Goal: Task Accomplishment & Management: Manage account settings

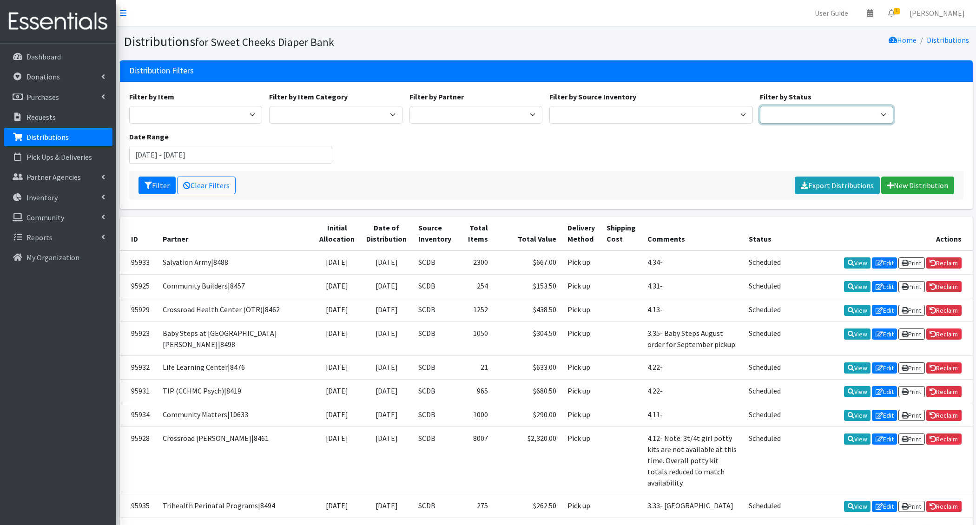
click at [799, 117] on select "Scheduled Complete" at bounding box center [826, 115] width 133 height 18
select select "5"
click at [760, 106] on select "Scheduled Complete" at bounding box center [826, 115] width 133 height 18
click at [146, 189] on button "Filter" at bounding box center [156, 186] width 37 height 18
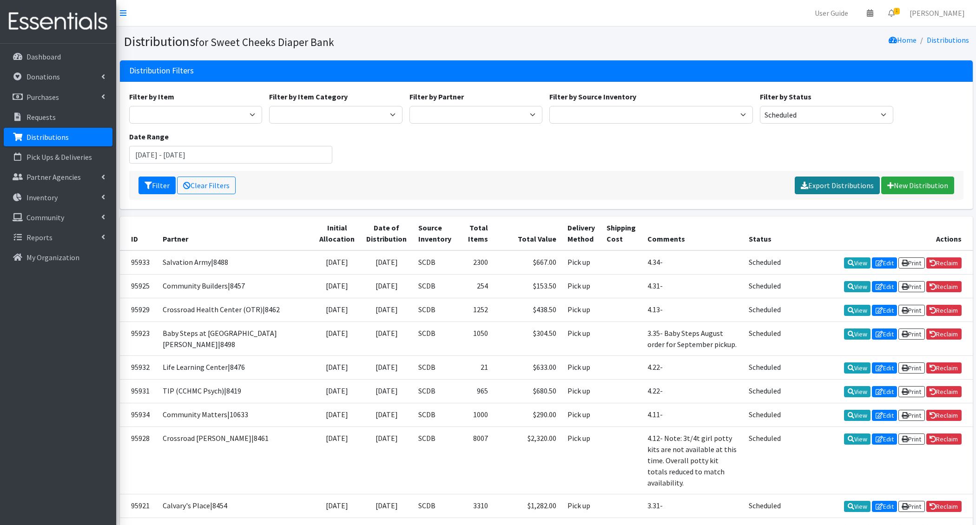
click at [828, 188] on link "Export Distributions" at bounding box center [837, 186] width 85 height 18
click at [76, 113] on link "Requests" at bounding box center [58, 117] width 109 height 19
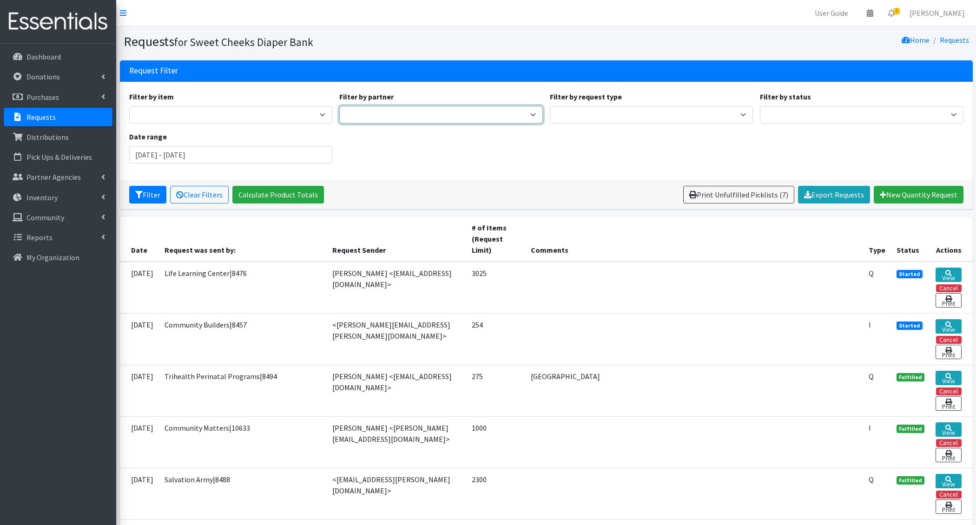
click at [463, 115] on select "Adams/Brown County CAA|8446 Avondale Adventist Pantry Baby Basics of Cincinnati…" at bounding box center [441, 115] width 204 height 18
select select "194"
click at [339, 106] on select "Adams/Brown County CAA|8446 Avondale Adventist Pantry Baby Basics of Cincinnati…" at bounding box center [441, 115] width 204 height 18
click at [149, 195] on button "Filter" at bounding box center [147, 195] width 37 height 18
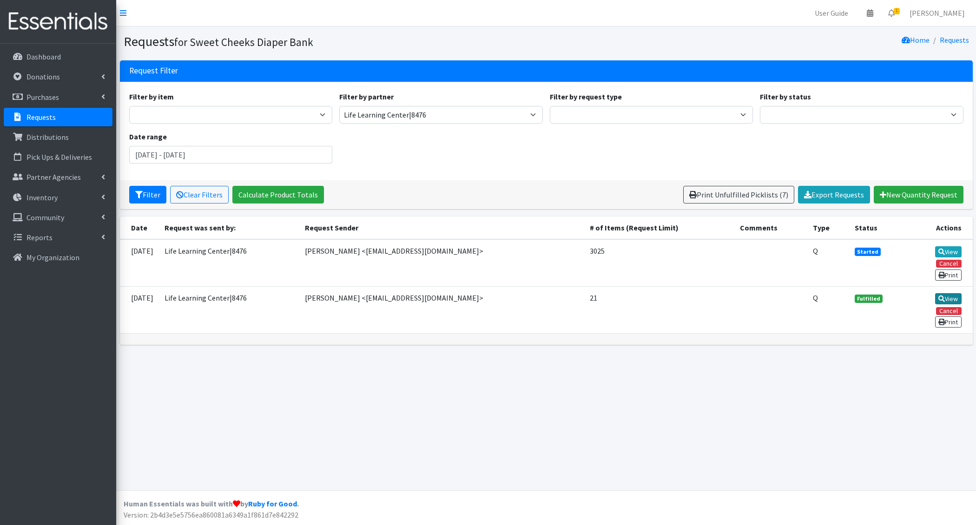
click at [953, 298] on link "View" at bounding box center [948, 298] width 26 height 11
click at [947, 293] on link "View" at bounding box center [948, 298] width 26 height 11
click at [952, 251] on link "View" at bounding box center [948, 251] width 26 height 11
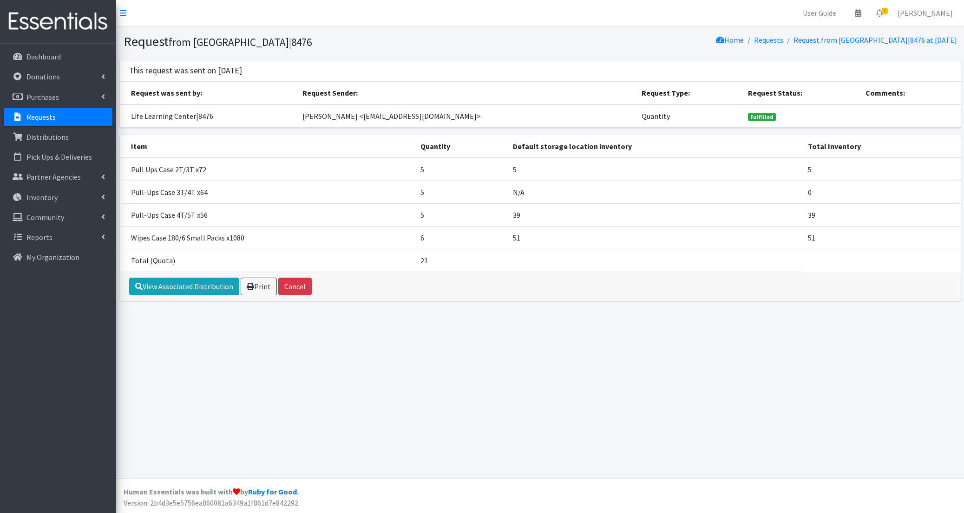
click at [0, 33] on link at bounding box center [58, 22] width 116 height 44
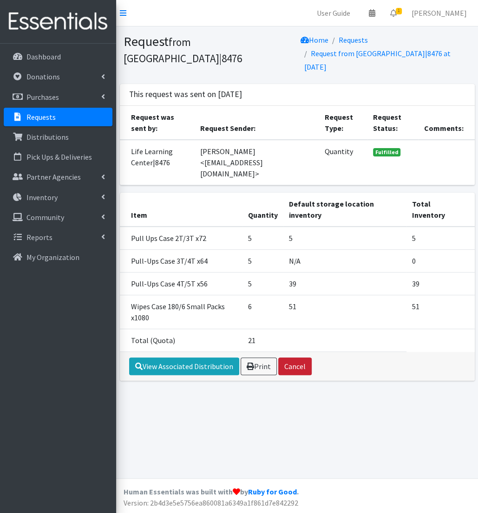
click at [289, 358] on button "Cancel" at bounding box center [294, 367] width 33 height 18
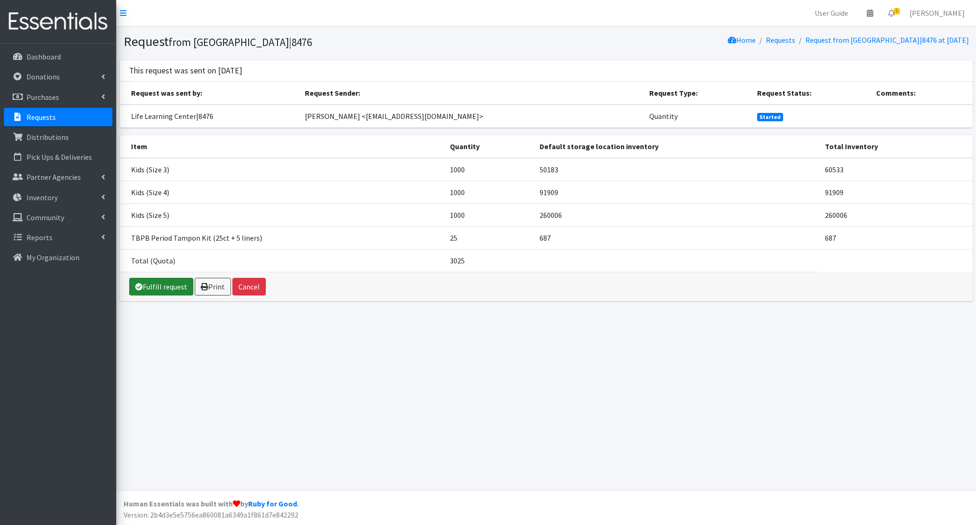
click at [182, 282] on link "Fulfill request" at bounding box center [161, 287] width 64 height 18
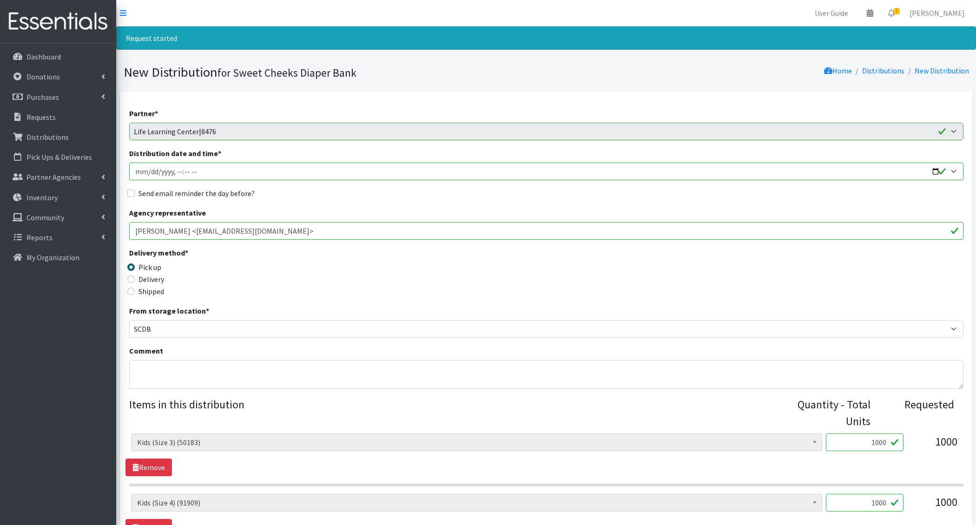
click at [150, 171] on input "Distribution date and time *" at bounding box center [546, 172] width 834 height 18
type input "2025-09-18T14:00"
click at [127, 190] on input "Send email reminder the day before?" at bounding box center [130, 193] width 7 height 7
checkbox input "true"
click at [160, 379] on textarea "Comment" at bounding box center [546, 374] width 834 height 29
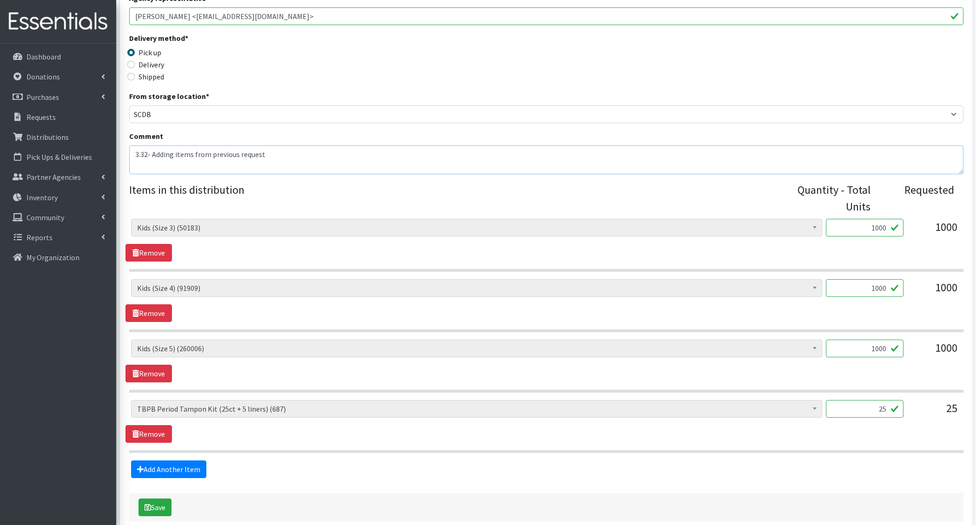
scroll to position [259, 0]
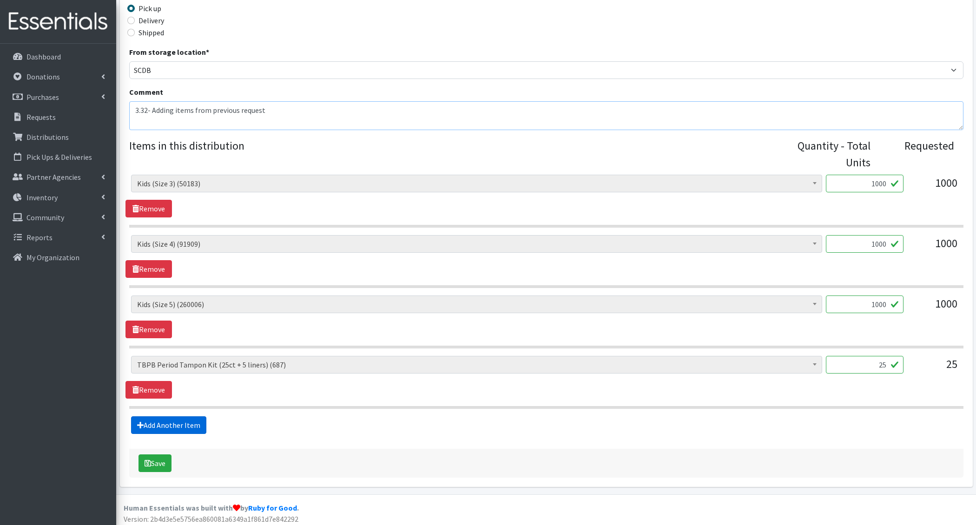
type textarea "3.32- Adding items from previous request"
click at [182, 425] on link "Add Another Item" at bounding box center [168, 425] width 75 height 18
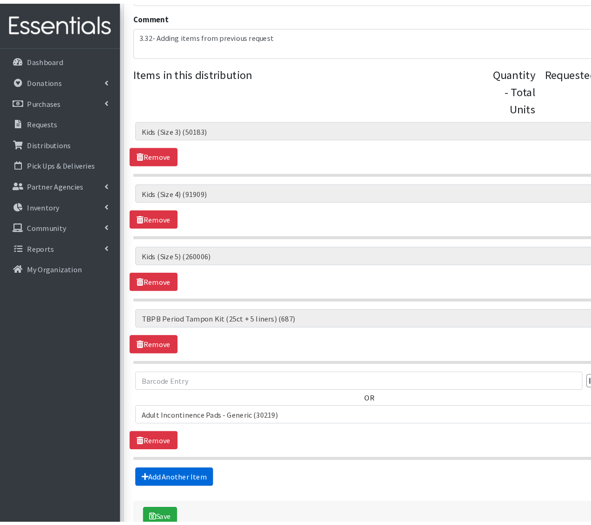
scroll to position [367, 0]
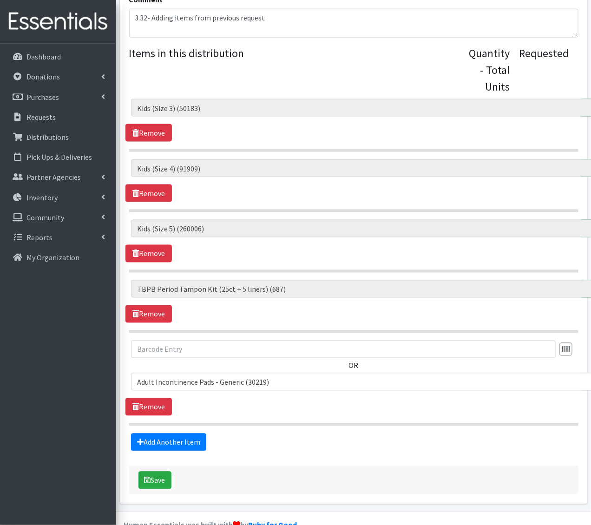
click at [195, 376] on span "Adult Incontinence Pads - Generic (30219)" at bounding box center [480, 382] width 687 height 13
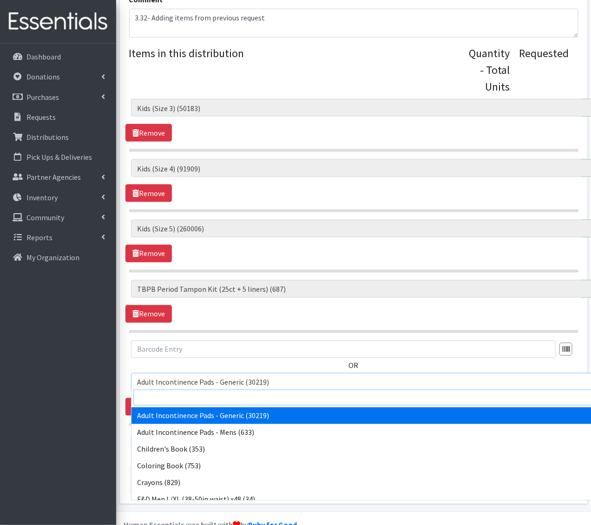
click at [181, 395] on input "search" at bounding box center [480, 398] width 695 height 16
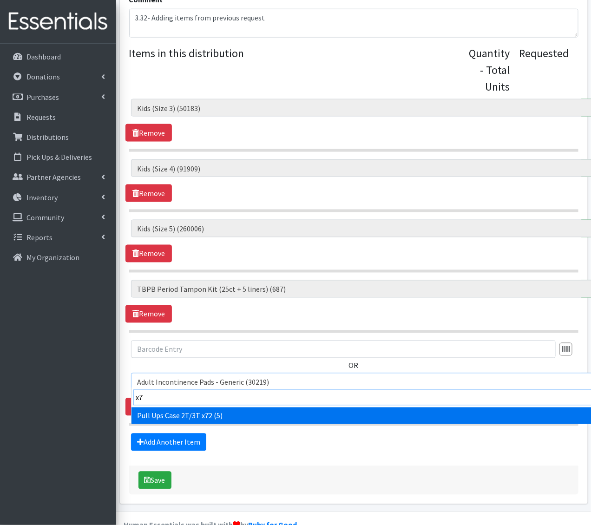
type input "x72"
select select "15541"
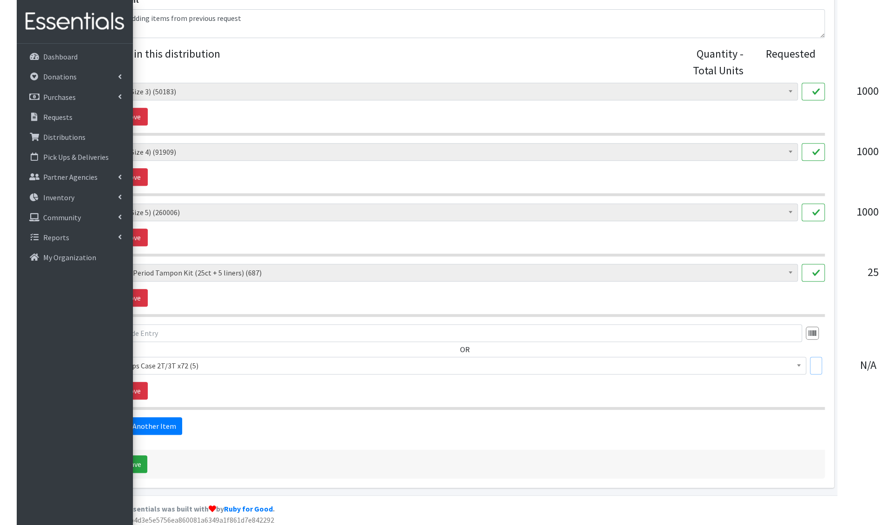
scroll to position [351, 7]
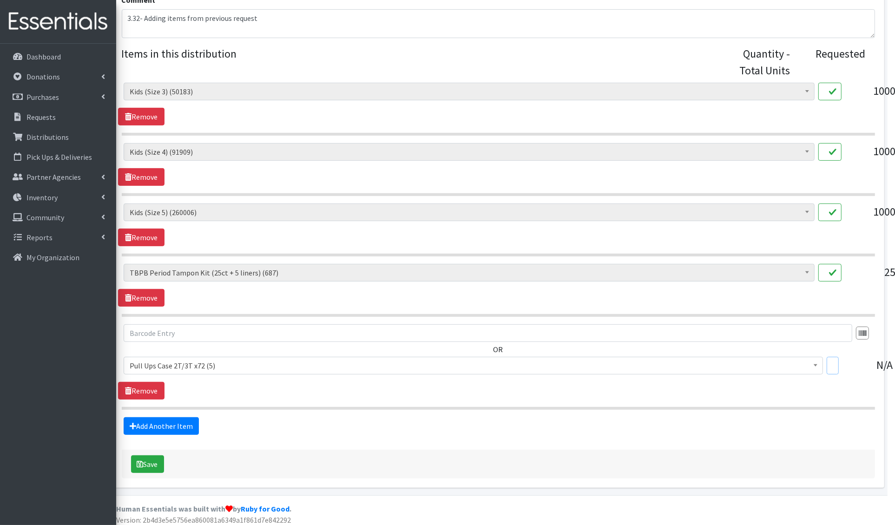
click at [833, 362] on input "text" at bounding box center [833, 366] width 12 height 18
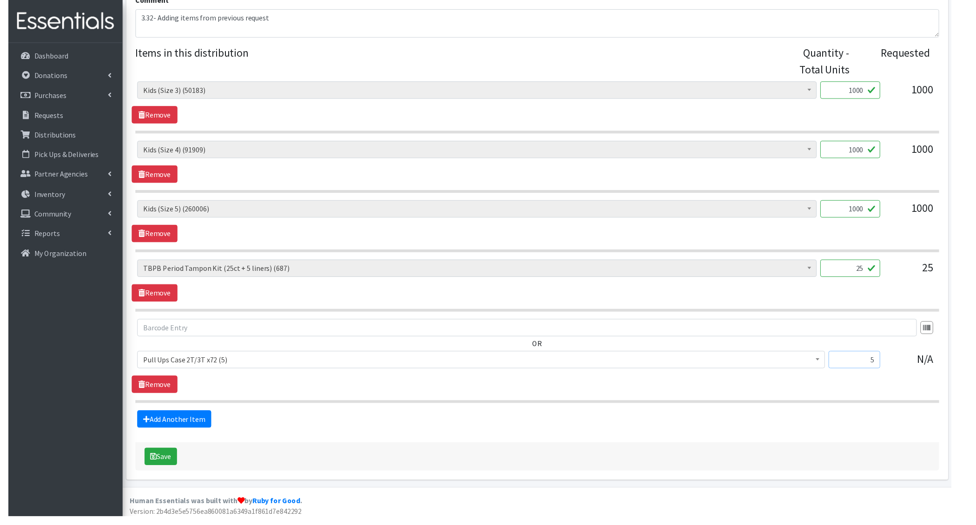
scroll to position [0, 0]
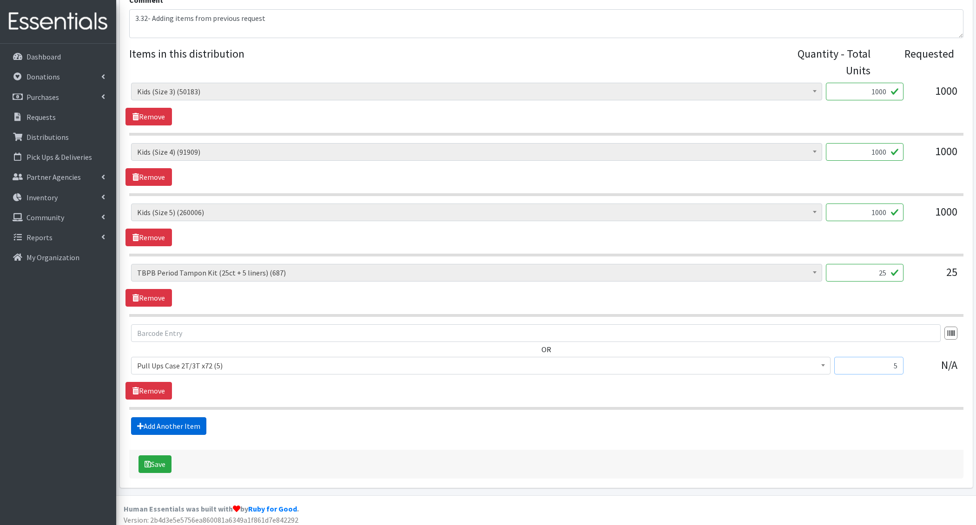
type input "5"
click at [182, 427] on link "Add Another Item" at bounding box center [168, 426] width 75 height 18
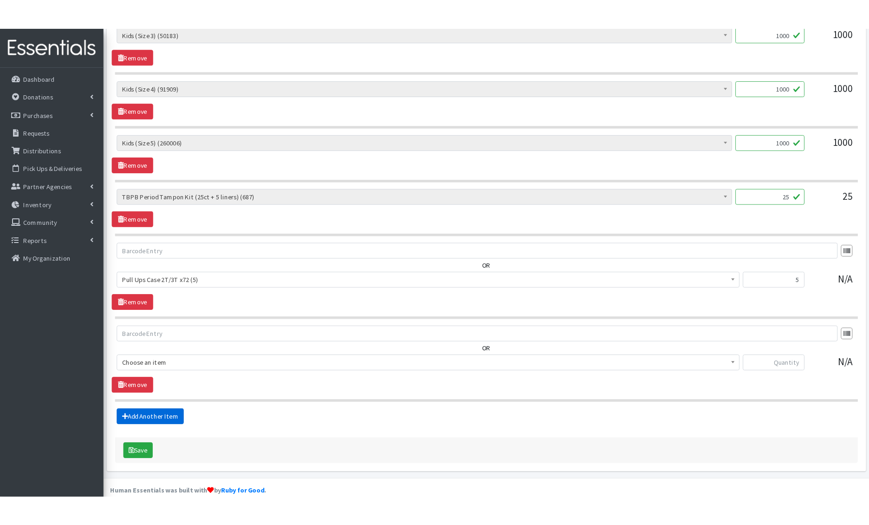
scroll to position [444, 0]
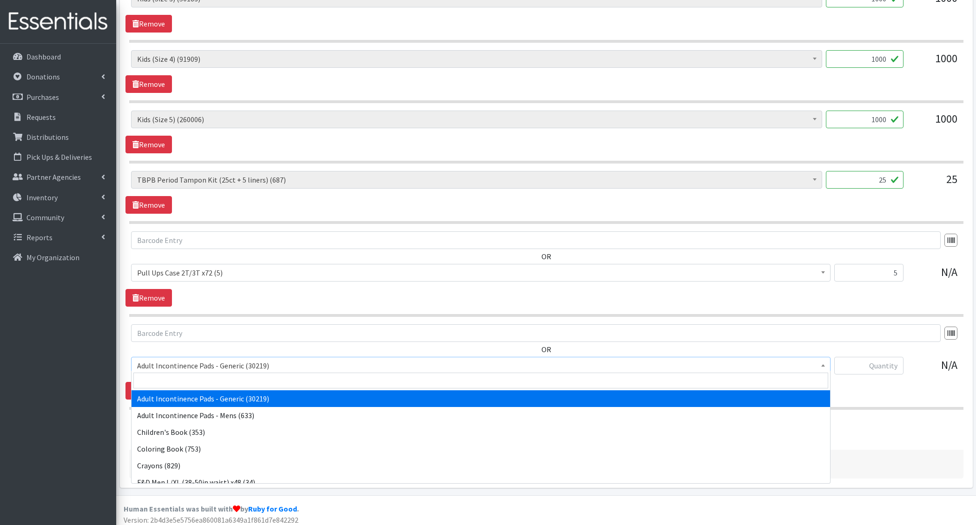
click at [200, 361] on span "Adult Incontinence Pads - Generic (30219)" at bounding box center [480, 365] width 687 height 13
click at [193, 384] on input "search" at bounding box center [480, 381] width 695 height 16
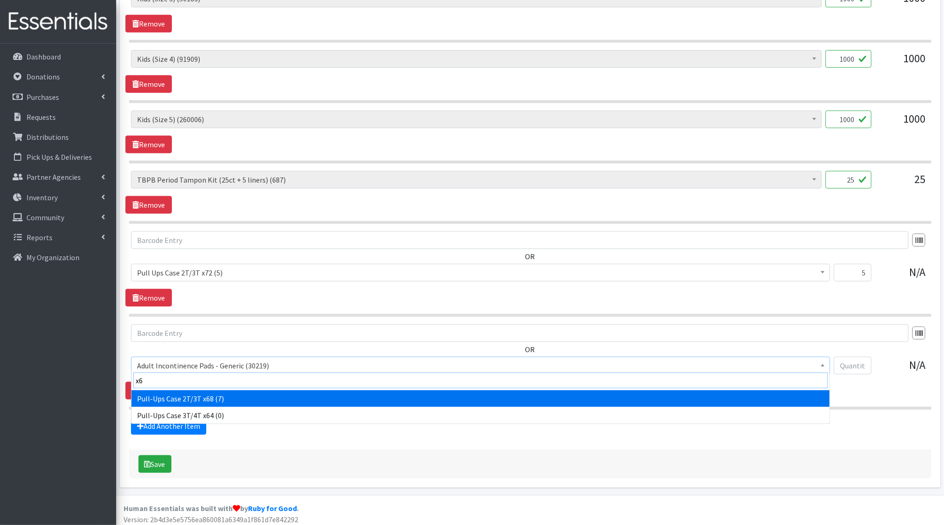
type input "x64"
select select "15513"
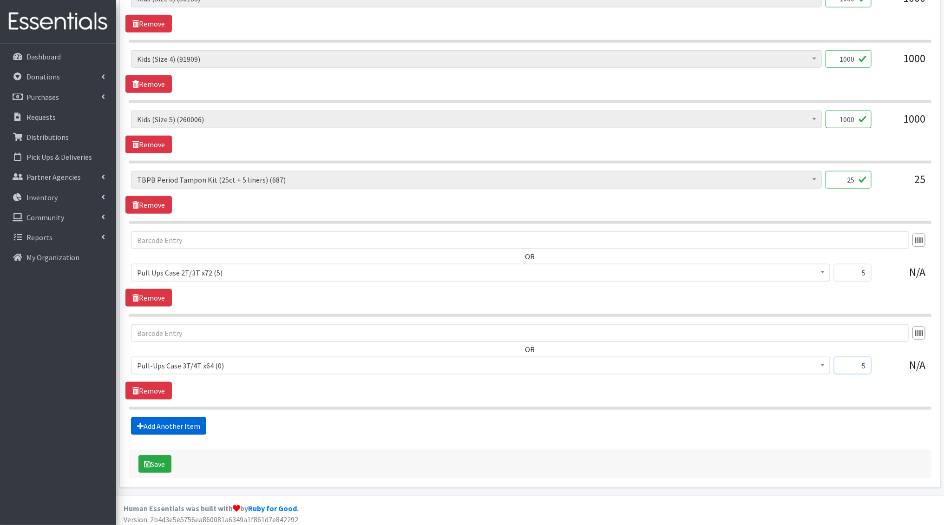
type input "5"
click at [169, 423] on link "Add Another Item" at bounding box center [168, 426] width 75 height 18
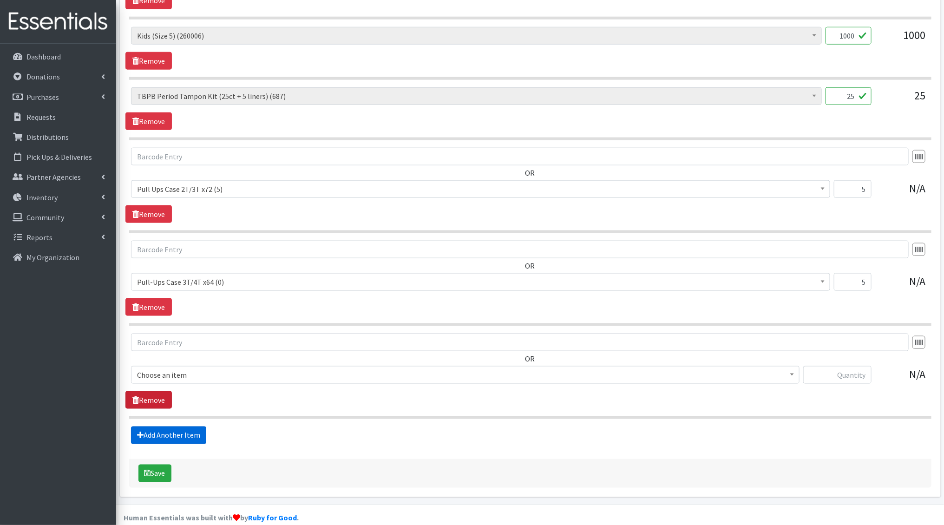
scroll to position [536, 0]
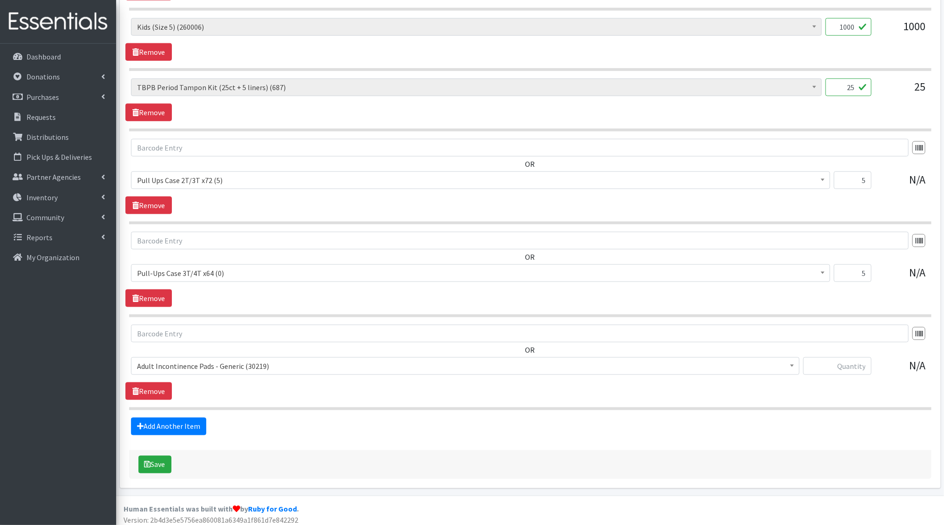
click at [165, 361] on span "Adult Incontinence Pads - Generic (30219)" at bounding box center [465, 366] width 657 height 13
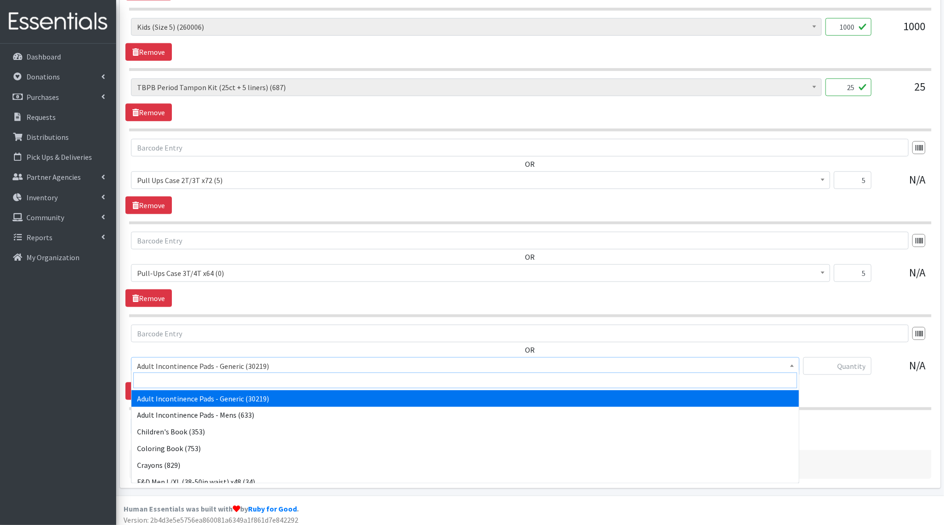
click at [164, 377] on input "search" at bounding box center [465, 381] width 664 height 16
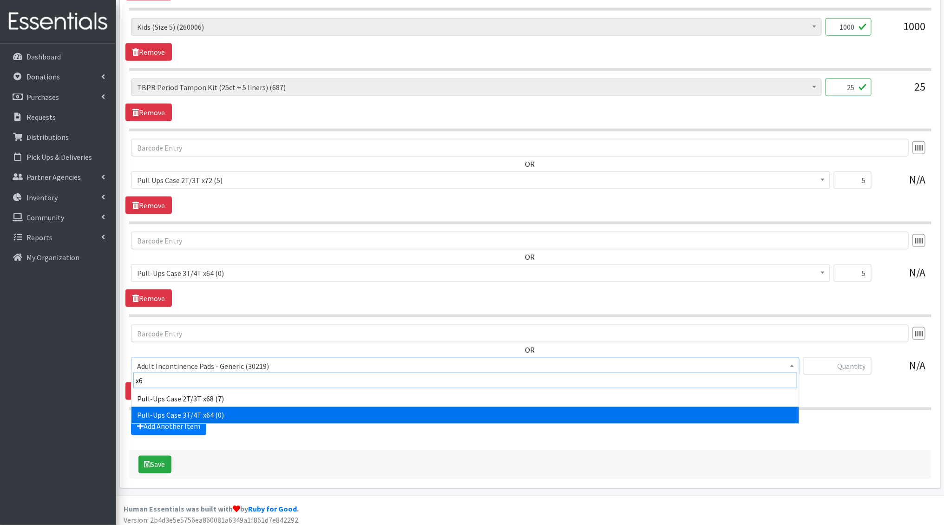
type input "x6"
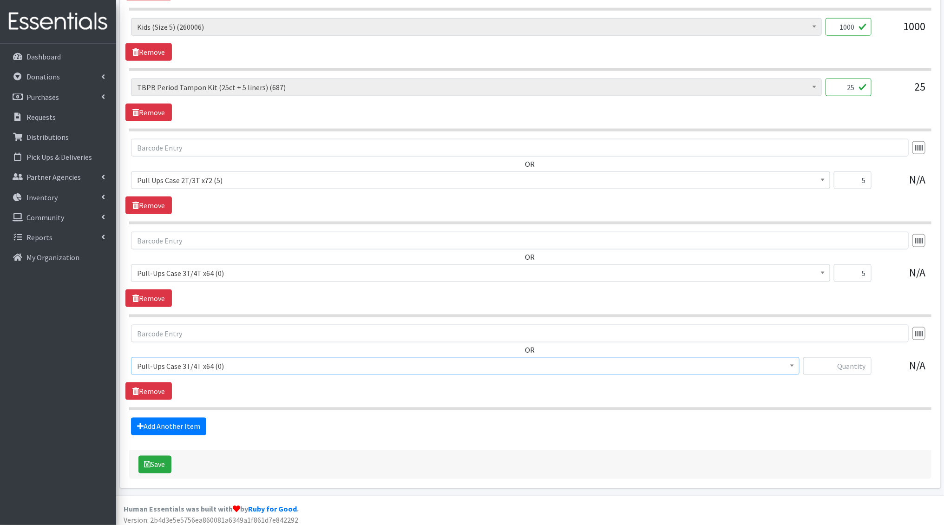
click at [353, 371] on span "Adult Incontinence Pads - Generic (30219) Adult Incontinence Pads - Mens (633) …" at bounding box center [465, 369] width 669 height 25
click at [345, 364] on span "Pull-Ups Case 3T/4T x64 (0)" at bounding box center [465, 366] width 657 height 13
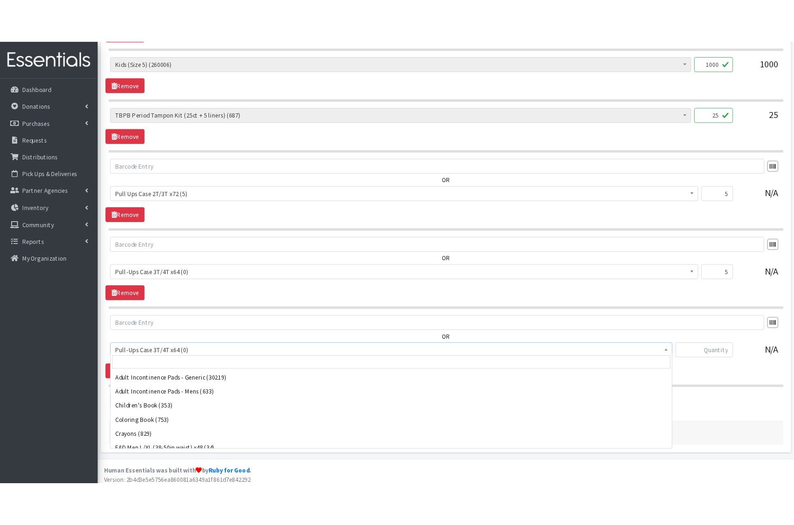
scroll to position [836, 0]
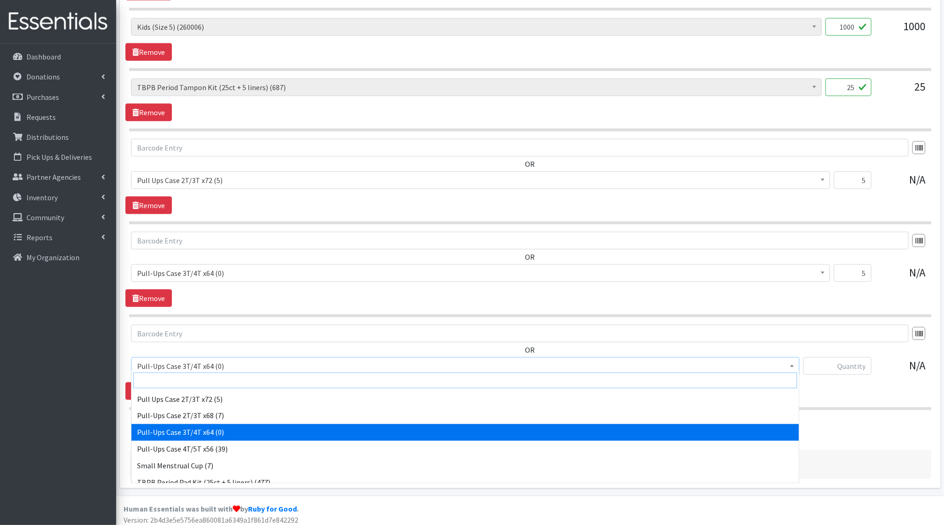
click at [312, 388] on input "search" at bounding box center [465, 381] width 664 height 16
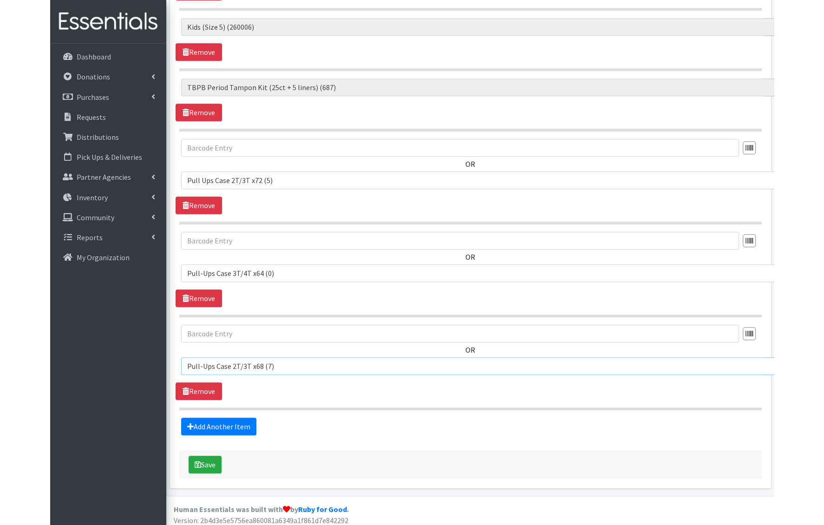
scroll to position [536, 0]
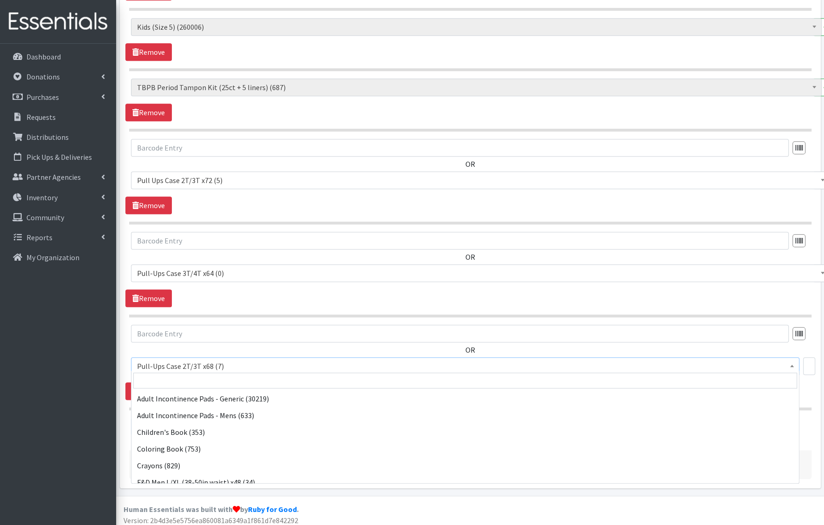
click at [251, 365] on span "Pull-Ups Case 2T/3T x68 (7)" at bounding box center [465, 366] width 657 height 13
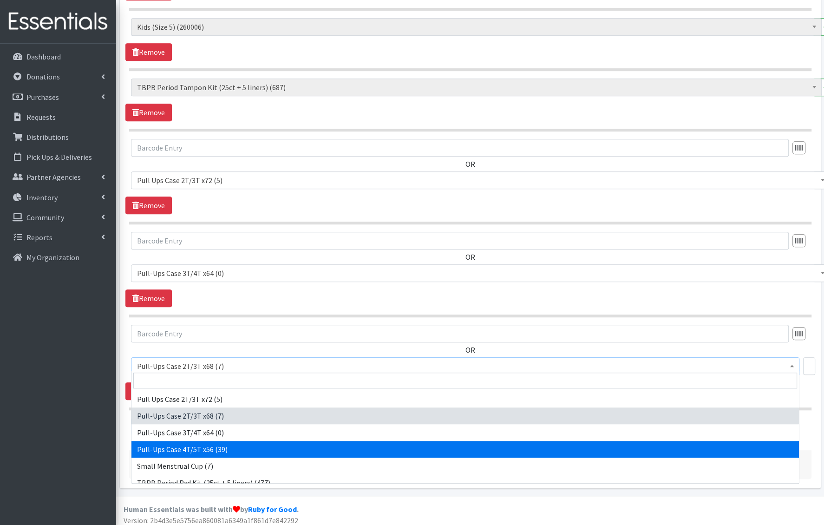
select select "15514"
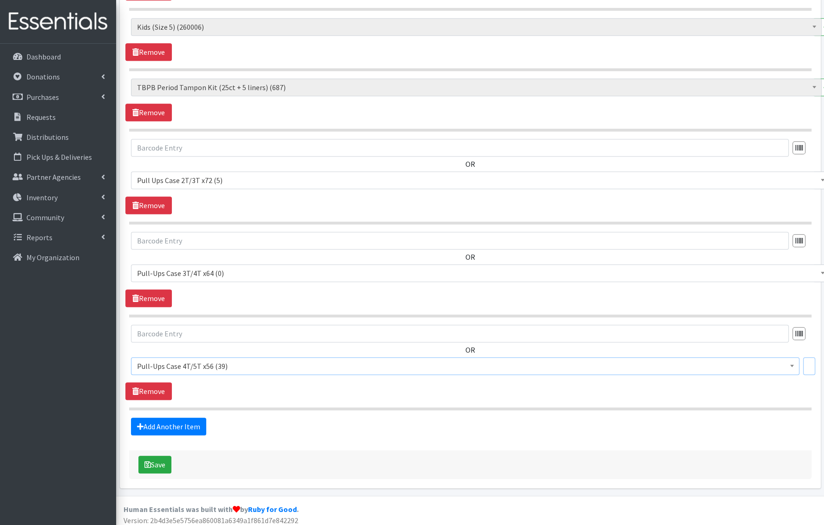
click at [812, 361] on input "text" at bounding box center [809, 366] width 12 height 18
type input "5"
click at [191, 427] on link "Add Another Item" at bounding box center [168, 427] width 75 height 18
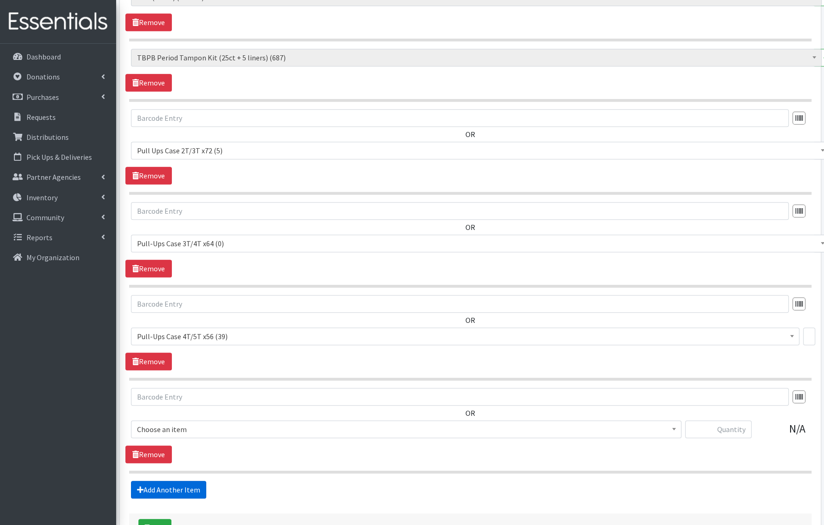
scroll to position [629, 0]
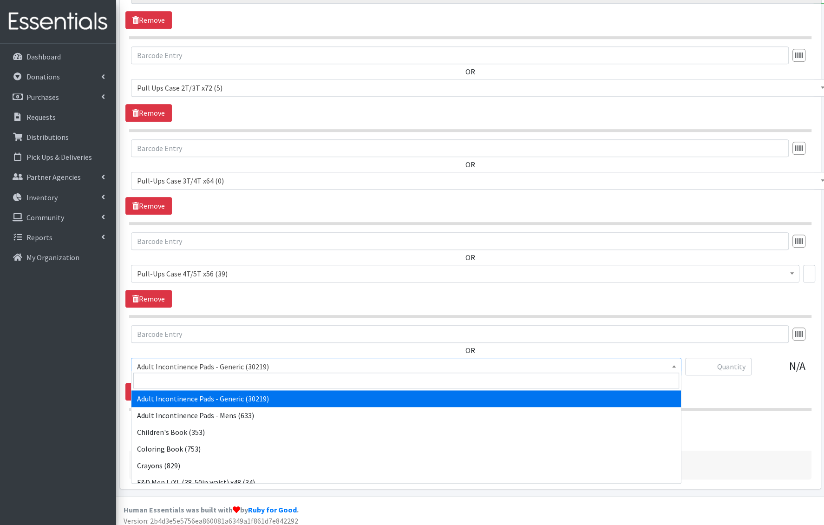
click at [185, 364] on span "Adult Incontinence Pads - Generic (30219)" at bounding box center [406, 366] width 539 height 13
click at [177, 381] on input "search" at bounding box center [406, 381] width 546 height 16
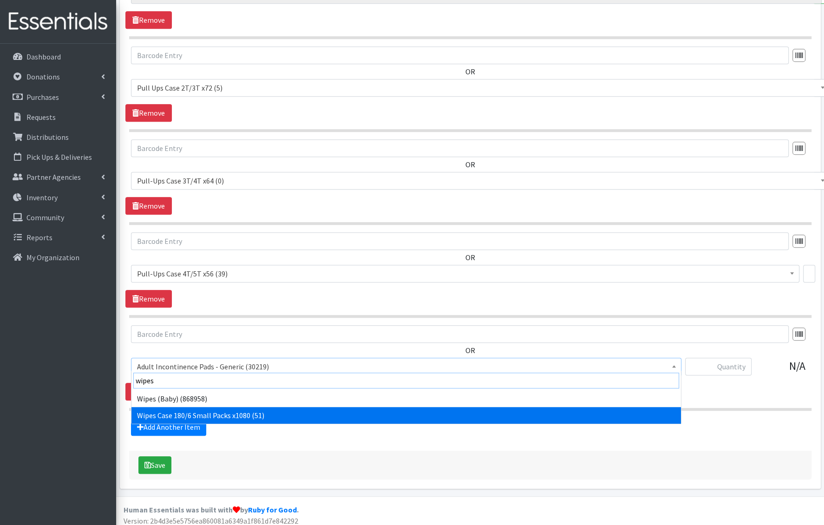
type input "wipes"
select select "15511"
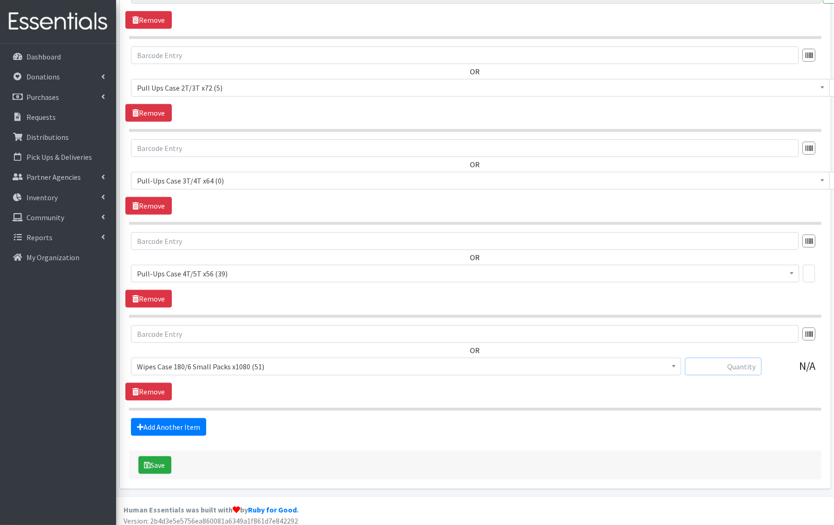
click at [741, 364] on input "text" at bounding box center [723, 367] width 77 height 18
type input "6"
click at [159, 460] on button "Save" at bounding box center [154, 465] width 33 height 18
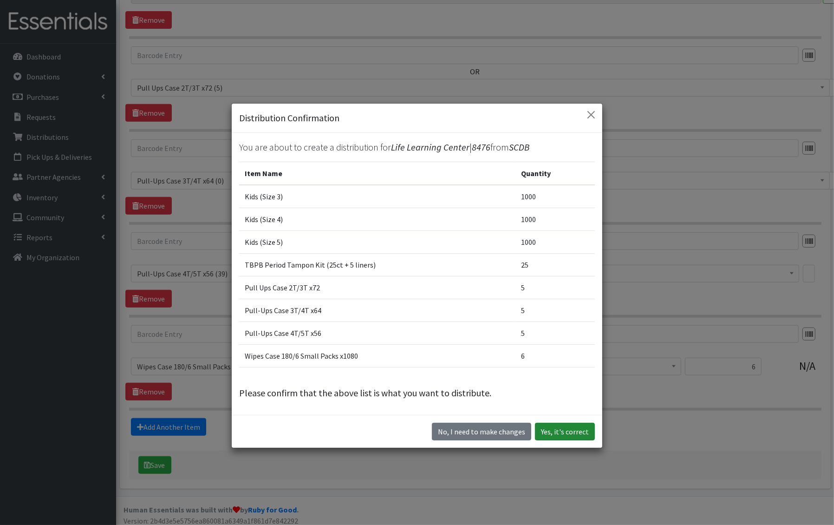
click at [592, 434] on button "Yes, it's correct" at bounding box center [565, 432] width 60 height 18
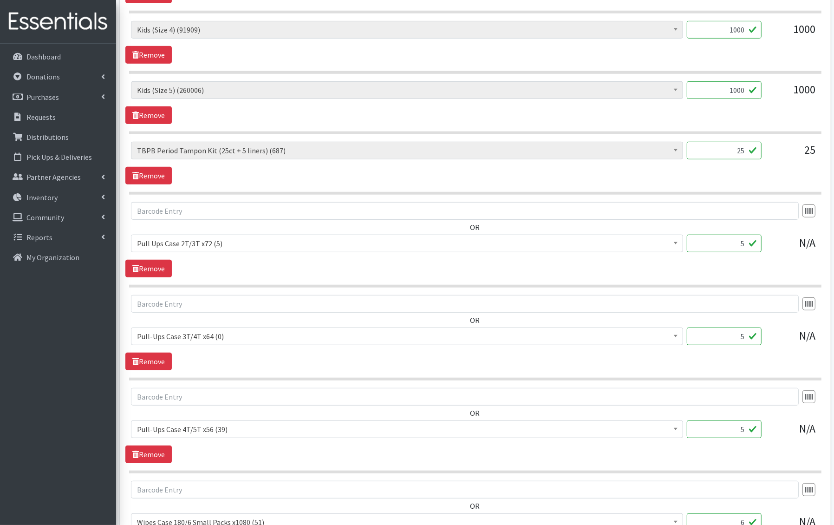
scroll to position [639, 0]
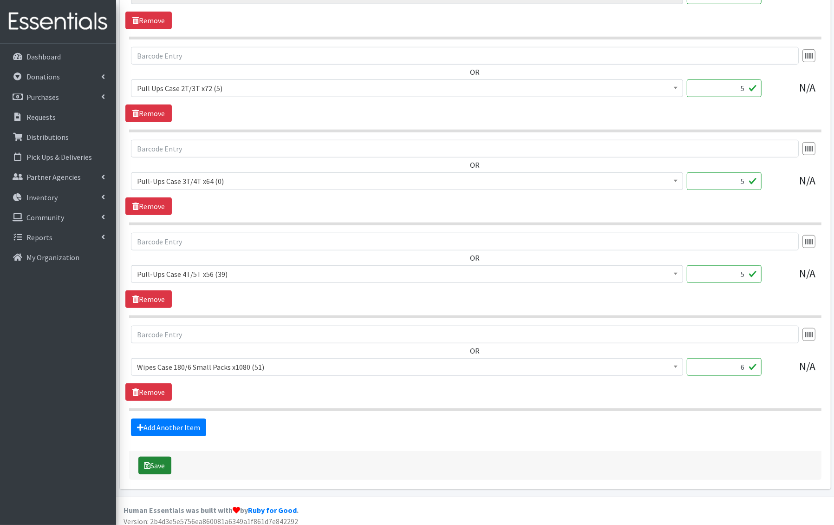
click at [156, 465] on button "Save" at bounding box center [154, 466] width 33 height 18
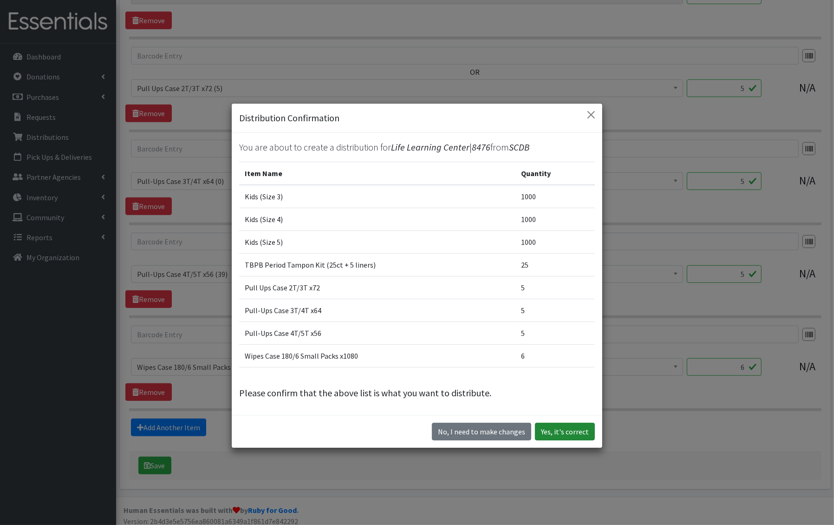
click at [574, 429] on button "Yes, it's correct" at bounding box center [565, 432] width 60 height 18
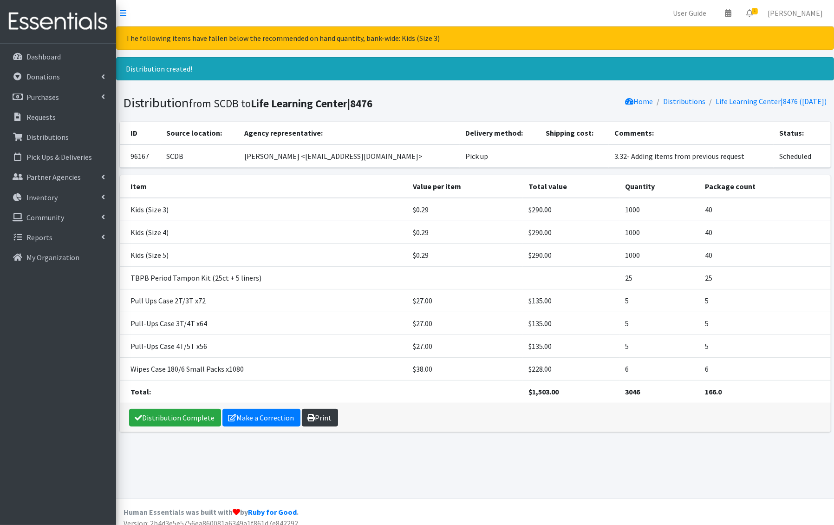
click at [320, 411] on link "Print" at bounding box center [320, 418] width 36 height 18
click at [34, 144] on link "Distributions" at bounding box center [58, 137] width 109 height 19
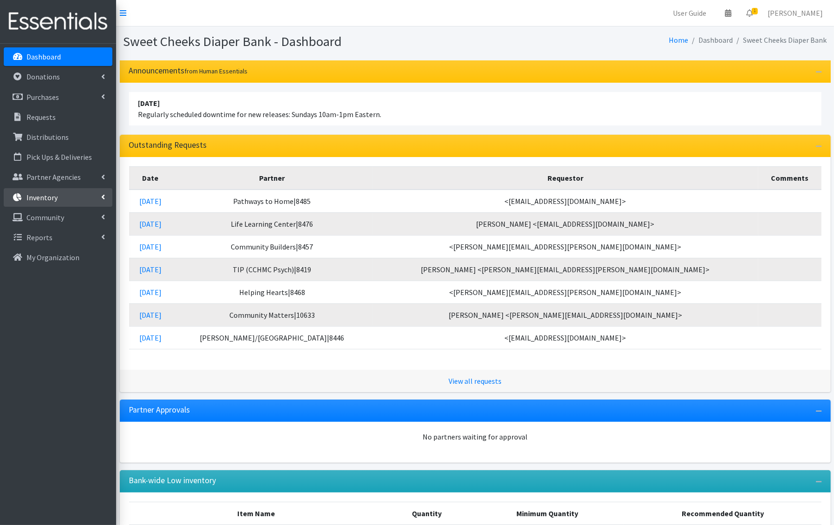
click at [61, 200] on link "Inventory" at bounding box center [58, 197] width 109 height 19
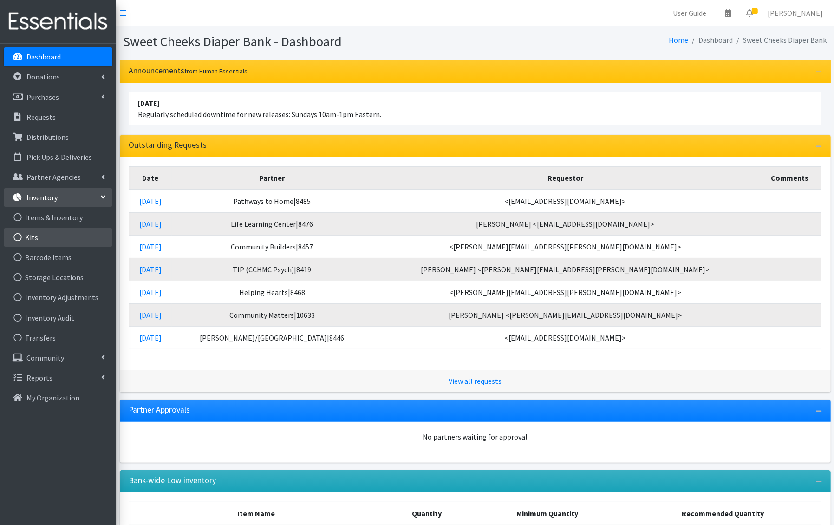
click at [72, 240] on link "Kits" at bounding box center [58, 237] width 109 height 19
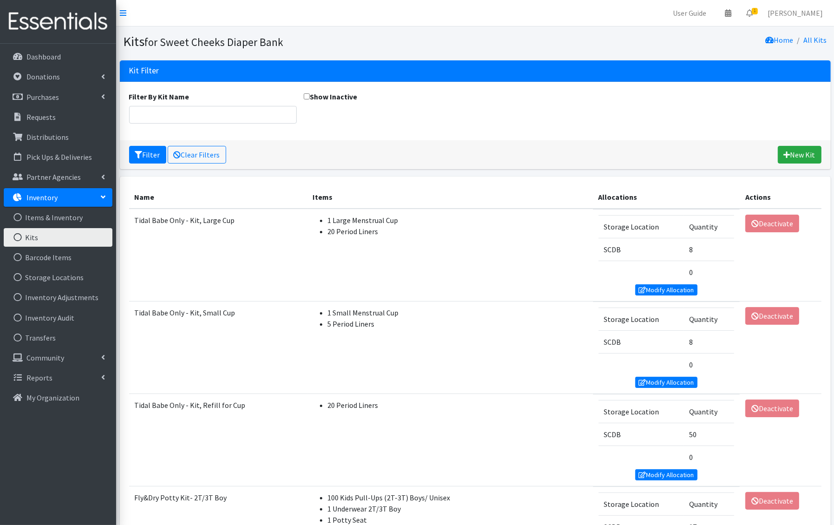
click at [430, 302] on td "1 Small Menstrual Cup 5 Period Liners" at bounding box center [451, 348] width 286 height 92
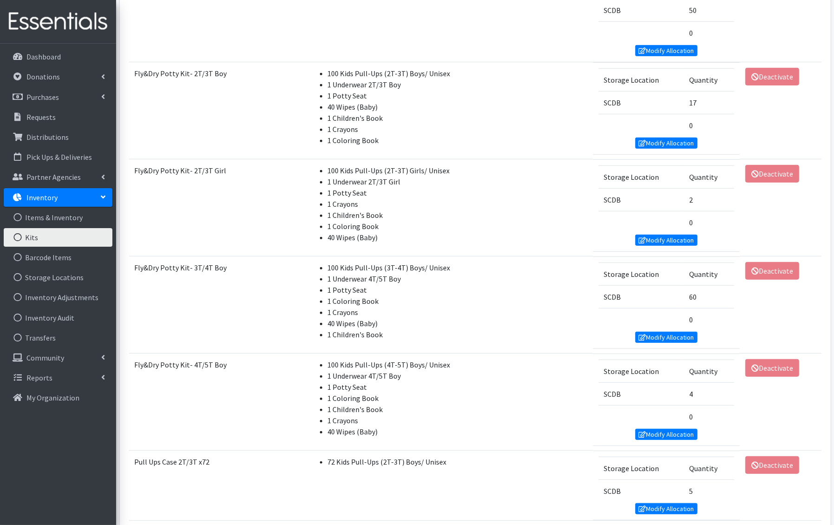
scroll to position [1150, 0]
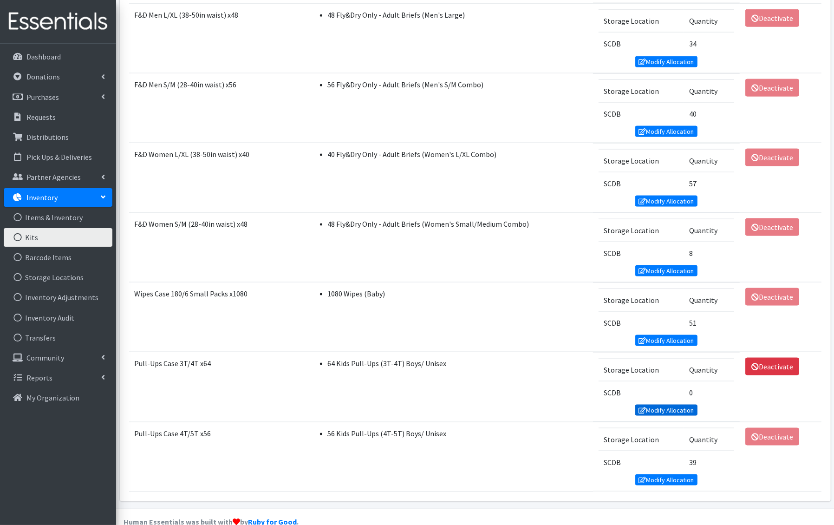
click at [685, 405] on link "Modify Allocation" at bounding box center [667, 410] width 62 height 11
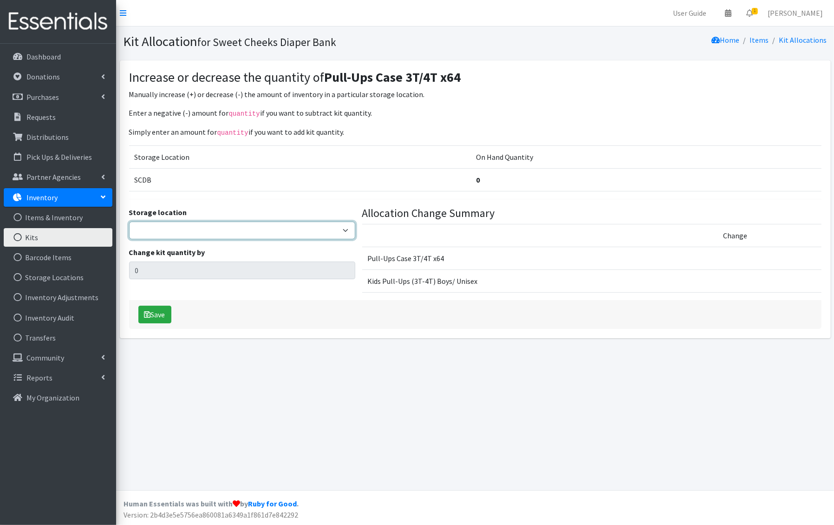
click at [218, 229] on select "SCDB DDDRP Dedicated Inventory" at bounding box center [242, 231] width 226 height 18
select select "12"
click at [129, 222] on select "SCDB DDDRP Dedicated Inventory" at bounding box center [242, 231] width 226 height 18
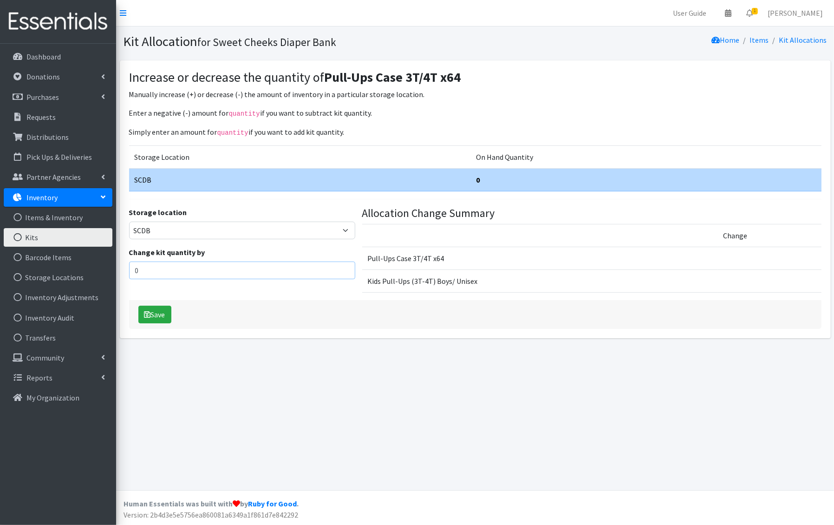
click at [189, 266] on input "0" at bounding box center [242, 271] width 226 height 18
type input "5"
click at [145, 320] on button "Save" at bounding box center [154, 315] width 33 height 18
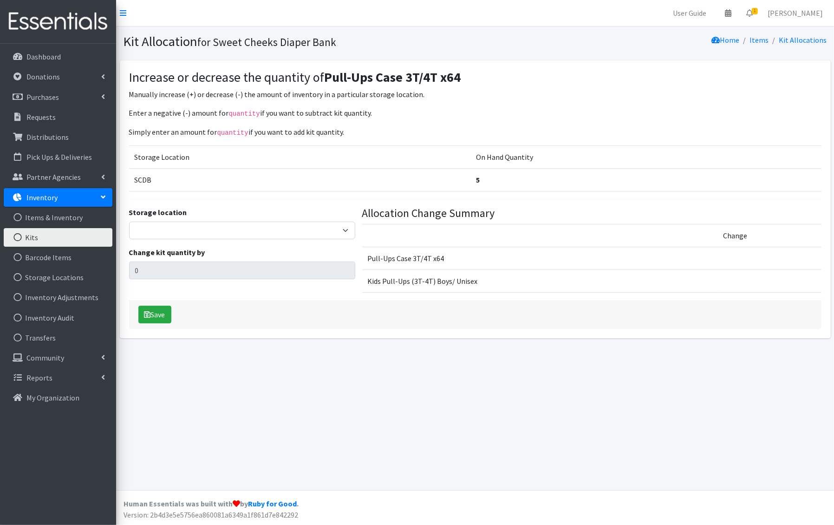
click at [50, 200] on p "Inventory" at bounding box center [41, 197] width 31 height 9
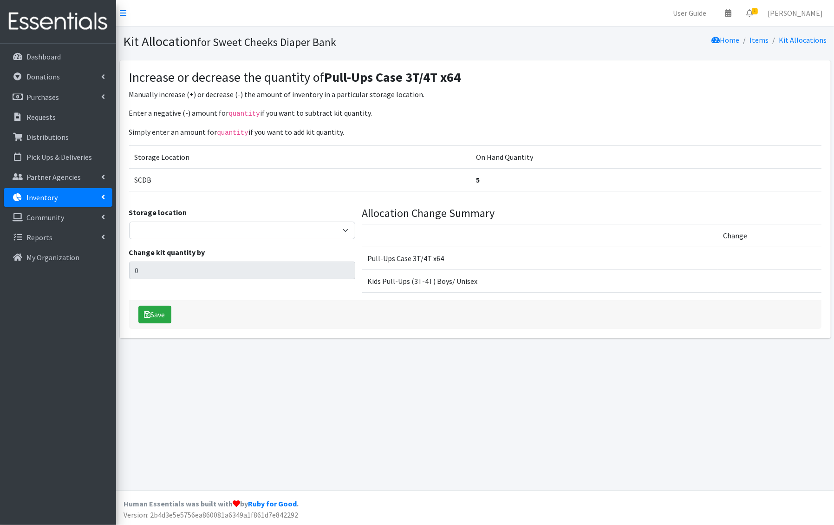
click at [45, 201] on p "Inventory" at bounding box center [41, 197] width 31 height 9
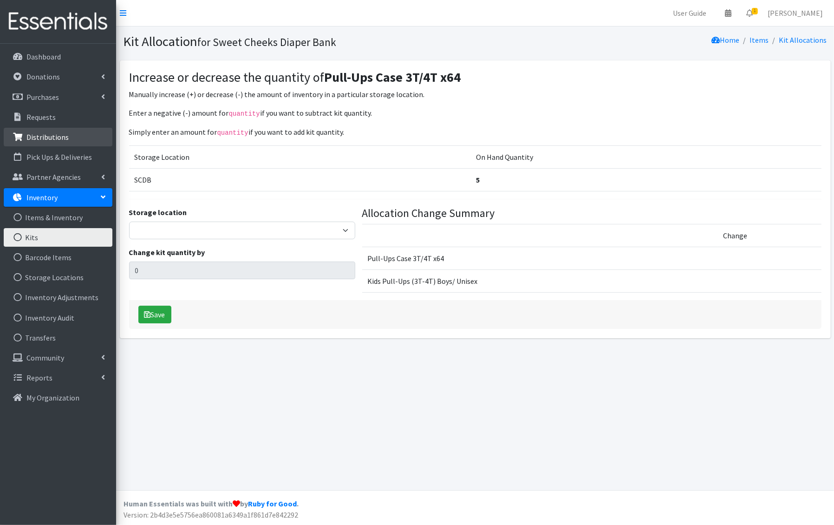
click at [49, 133] on p "Distributions" at bounding box center [47, 136] width 42 height 9
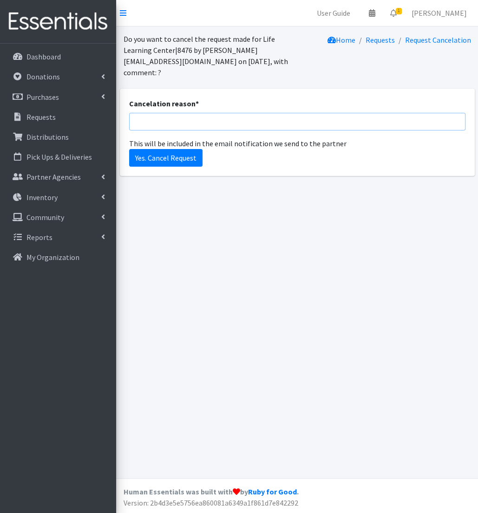
click at [168, 121] on input "Cancelation reason *" at bounding box center [297, 122] width 336 height 18
type input "Added to other order"
click at [150, 159] on input "Yes. Cancel Request" at bounding box center [165, 158] width 73 height 18
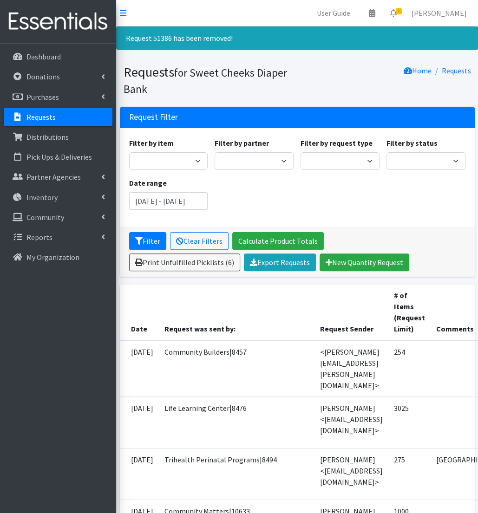
click at [54, 117] on p "Requests" at bounding box center [40, 116] width 29 height 9
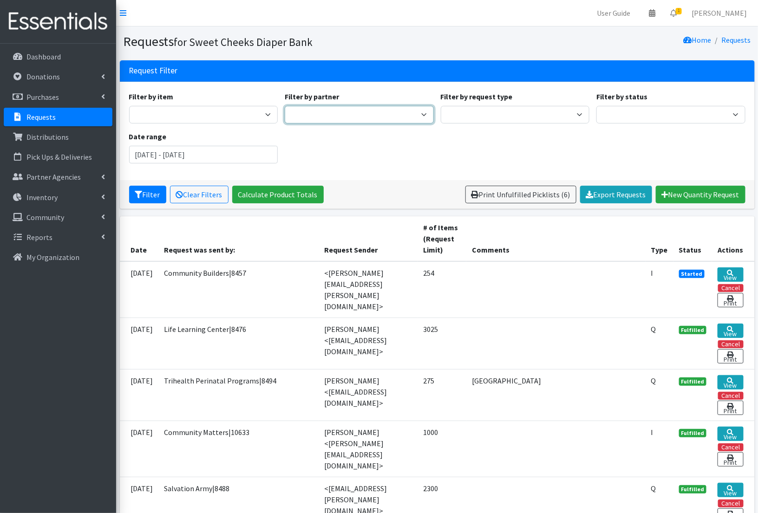
click at [365, 112] on select "[PERSON_NAME]/[GEOGRAPHIC_DATA]|8446 [GEOGRAPHIC_DATA] Adventist Pantry Baby Ba…" at bounding box center [359, 115] width 149 height 18
select select "41"
click at [285, 106] on select "[PERSON_NAME]/[GEOGRAPHIC_DATA]|8446 [GEOGRAPHIC_DATA] Adventist Pantry Baby Ba…" at bounding box center [359, 115] width 149 height 18
click at [153, 192] on button "Filter" at bounding box center [147, 195] width 37 height 18
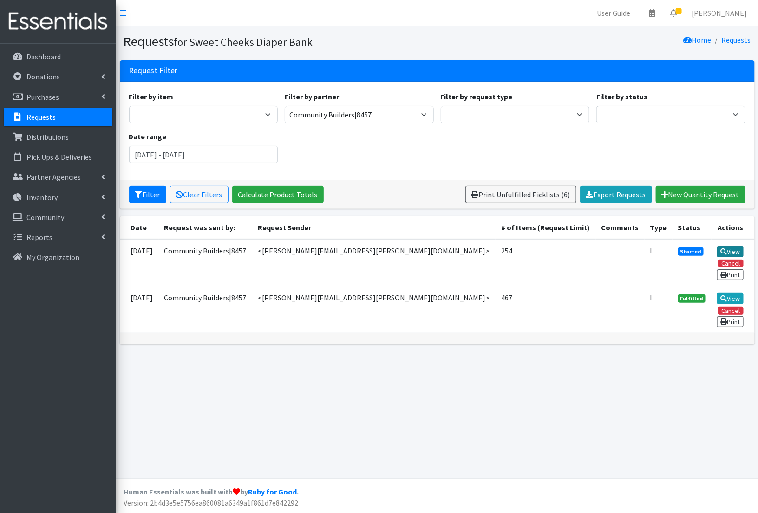
click at [727, 251] on link "View" at bounding box center [730, 251] width 26 height 11
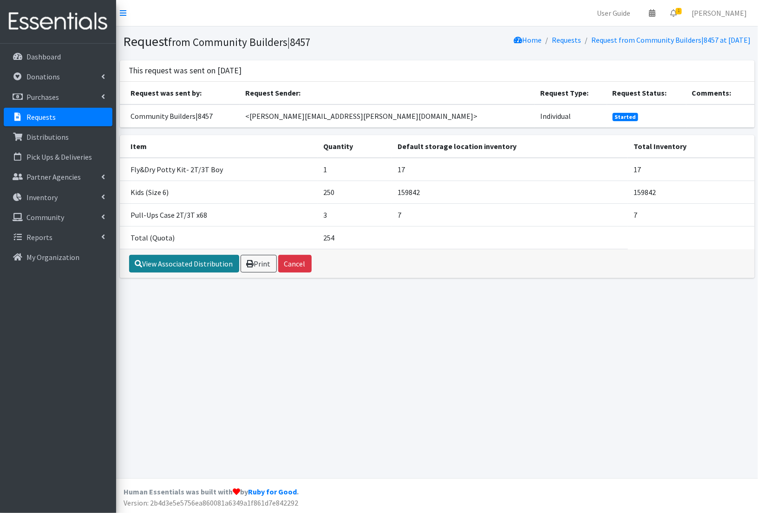
click at [207, 265] on link "View Associated Distribution" at bounding box center [184, 264] width 110 height 18
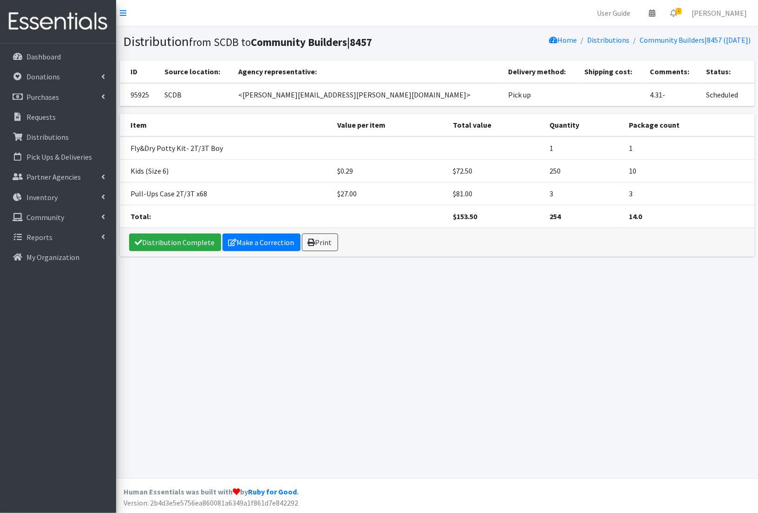
click at [284, 301] on div "Distribution from SCDB to Community Builders|8457 Home Distributions Community …" at bounding box center [437, 252] width 642 height 452
click at [62, 138] on p "Distributions" at bounding box center [47, 136] width 42 height 9
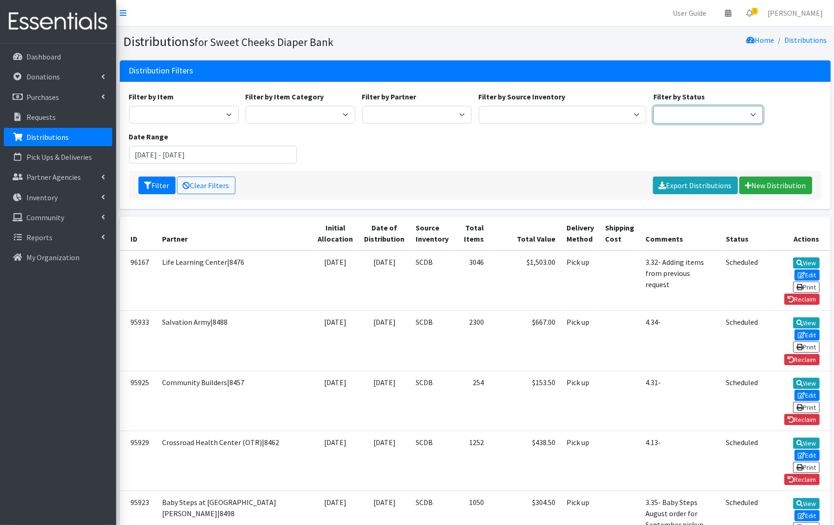
click at [696, 118] on select "Scheduled Complete" at bounding box center [709, 115] width 110 height 18
select select "5"
click at [654, 106] on select "Scheduled Complete" at bounding box center [709, 115] width 110 height 18
click at [160, 188] on button "Filter" at bounding box center [156, 186] width 37 height 18
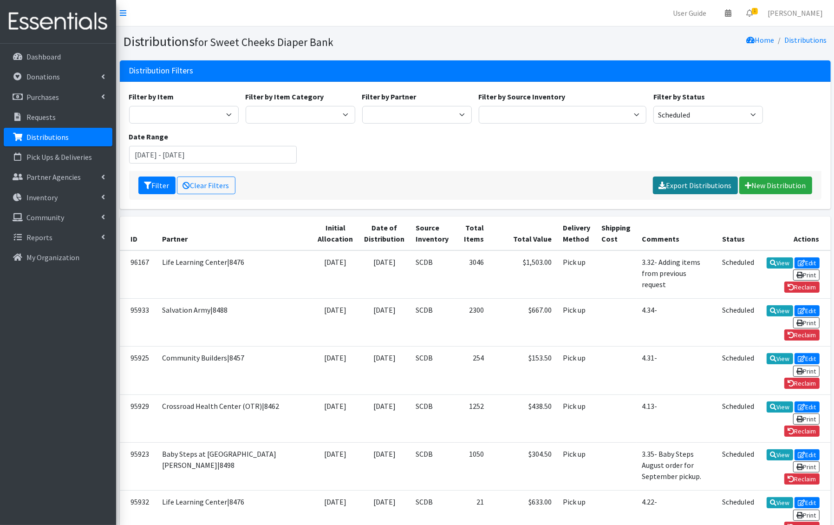
click at [691, 180] on link "Export Distributions" at bounding box center [695, 186] width 85 height 18
click at [337, 149] on div "Filter by Item Adult Briefs - Generic Large Adult Briefs - Generic Medium Adult…" at bounding box center [475, 131] width 700 height 80
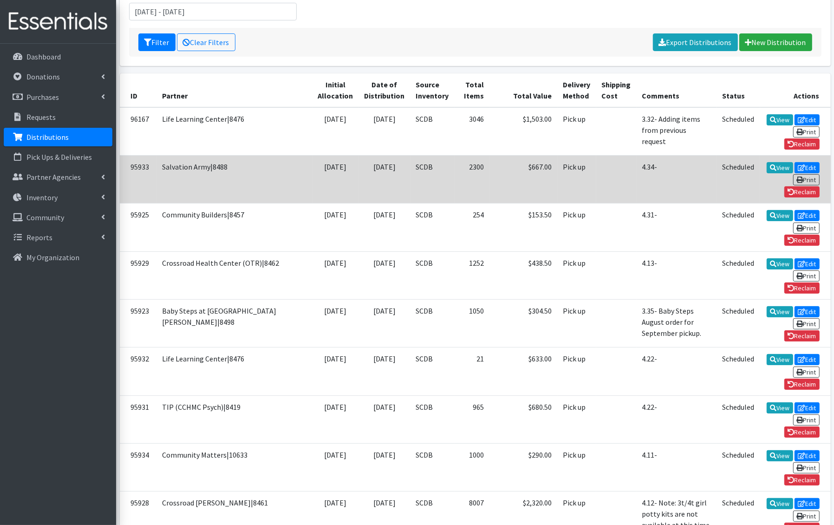
scroll to position [142, 0]
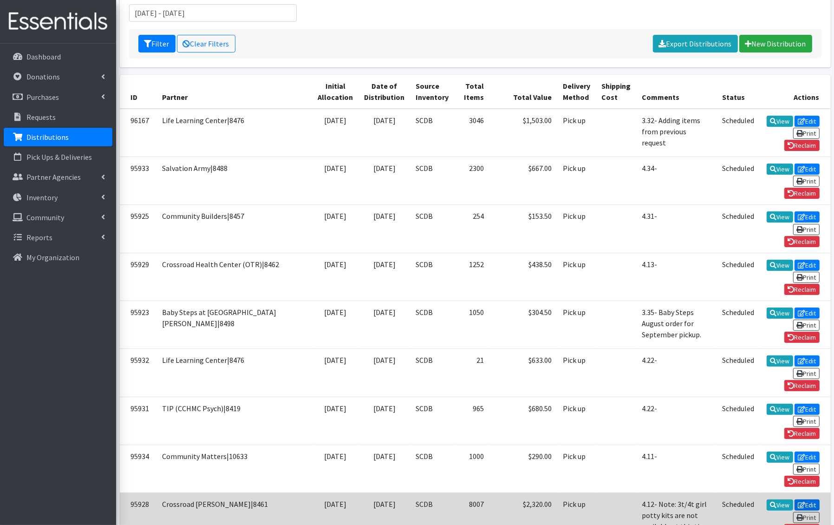
click at [795, 499] on link "Edit" at bounding box center [807, 504] width 25 height 11
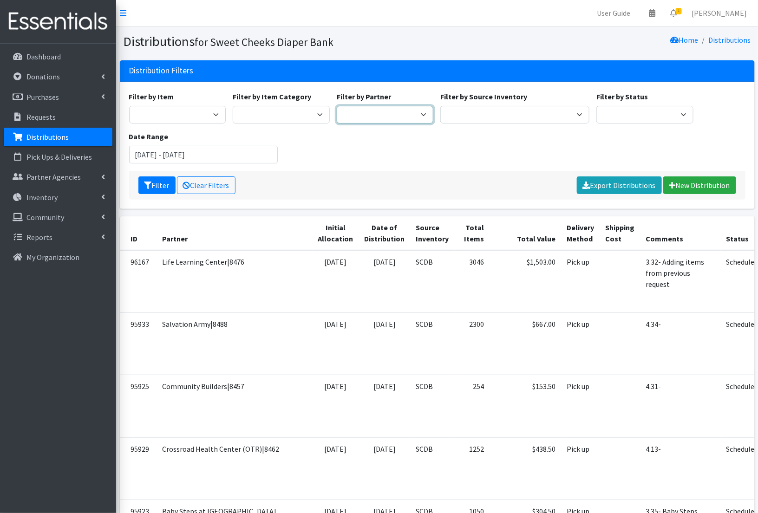
click at [398, 108] on select "[PERSON_NAME]/[GEOGRAPHIC_DATA]|8446 Baby Steps at [GEOGRAPHIC_DATA][PERSON_NAM…" at bounding box center [385, 115] width 97 height 18
select select "194"
click at [337, 106] on select "[PERSON_NAME]/[GEOGRAPHIC_DATA]|8446 Baby Steps at [GEOGRAPHIC_DATA][PERSON_NAM…" at bounding box center [385, 115] width 97 height 18
click at [153, 183] on button "Filter" at bounding box center [156, 186] width 37 height 18
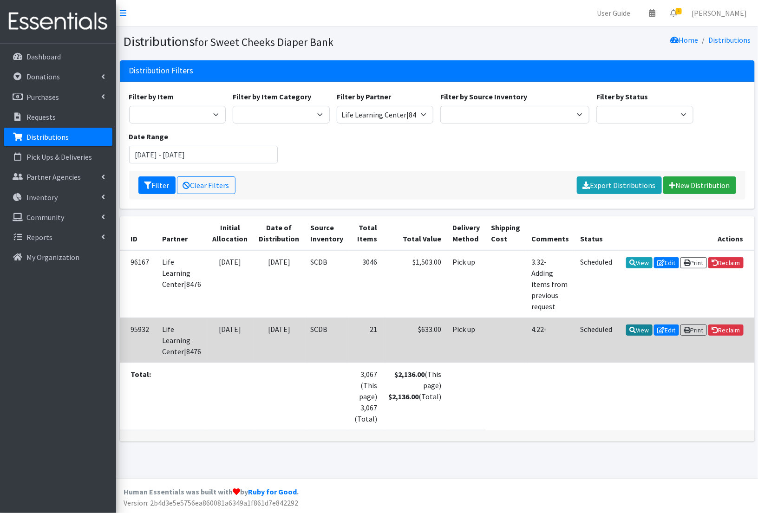
click at [636, 329] on link "View" at bounding box center [639, 330] width 26 height 11
click at [734, 327] on link "Reclaim" at bounding box center [726, 330] width 35 height 11
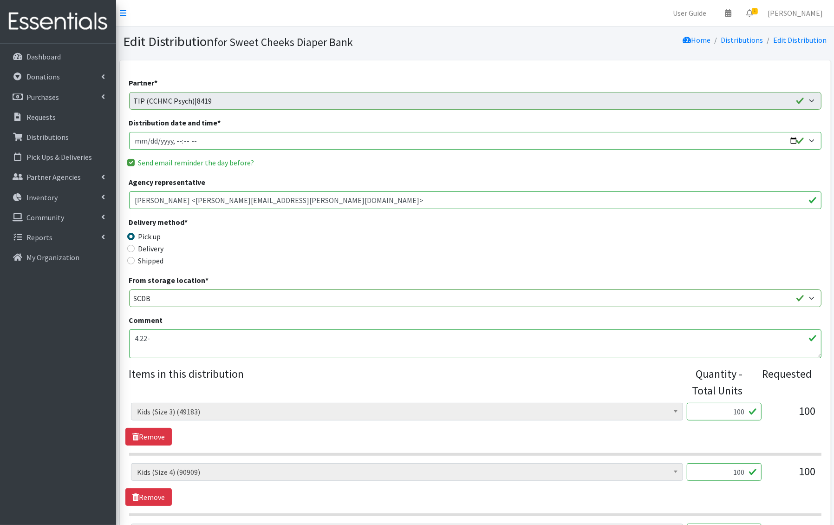
click at [149, 139] on input "Distribution date and time *" at bounding box center [475, 141] width 693 height 18
type input "[DATE]T13:00"
click at [796, 144] on input "Distribution date and time *" at bounding box center [475, 141] width 693 height 18
click at [717, 169] on fieldset "Send email reminder the day before?" at bounding box center [475, 163] width 693 height 12
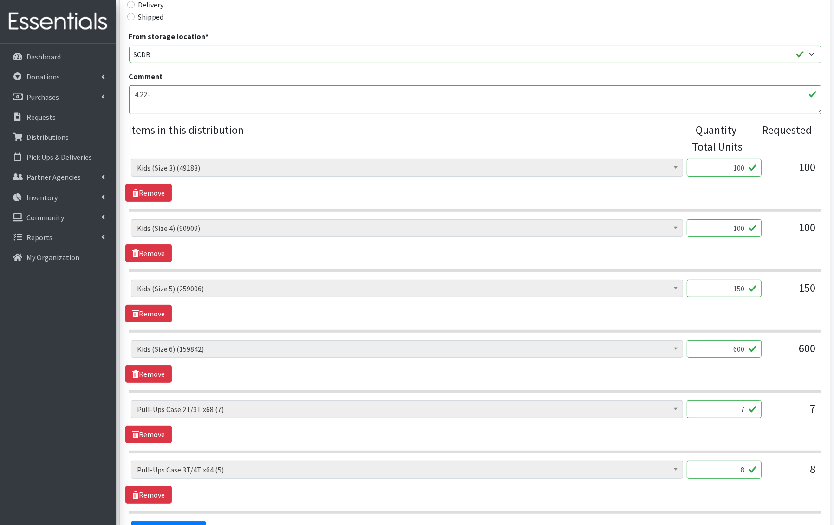
scroll to position [348, 0]
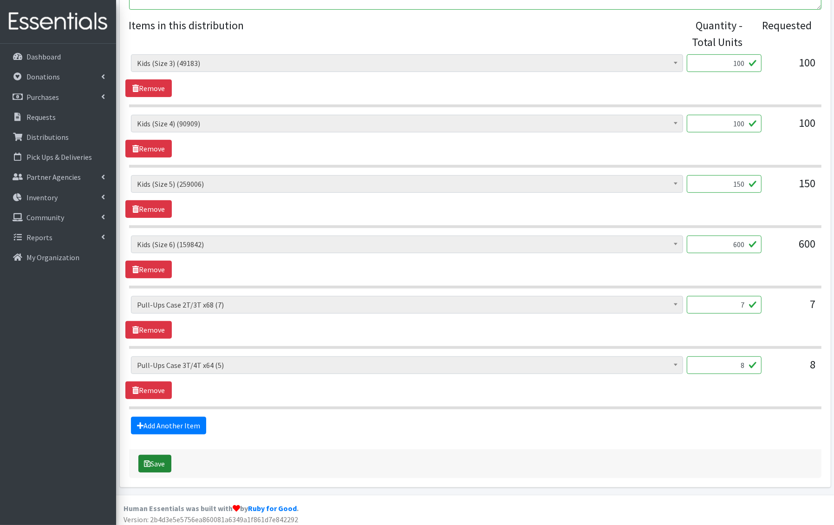
click at [159, 463] on button "Save" at bounding box center [154, 464] width 33 height 18
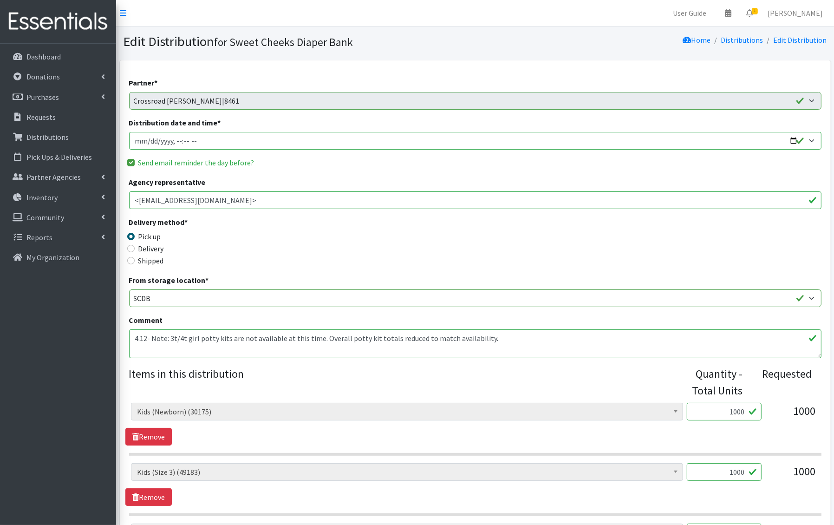
click at [151, 141] on input "Distribution date and time *" at bounding box center [475, 141] width 693 height 18
type input "[DATE]T12:00"
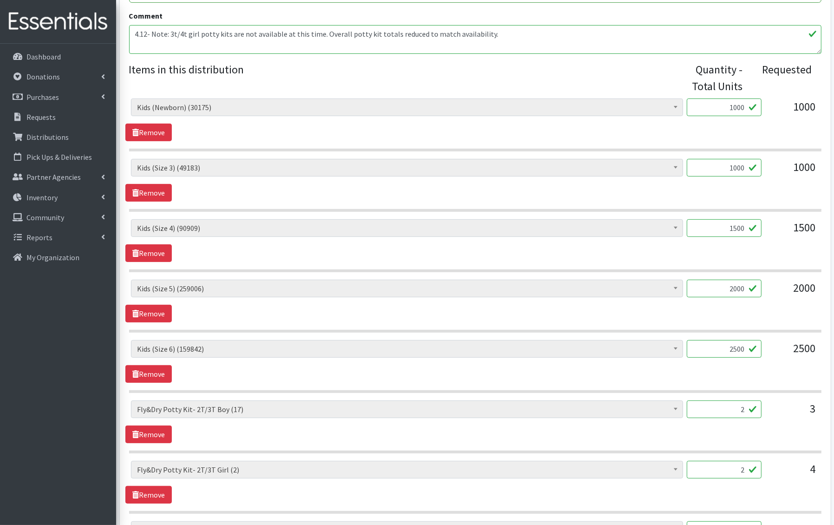
scroll to position [588, 0]
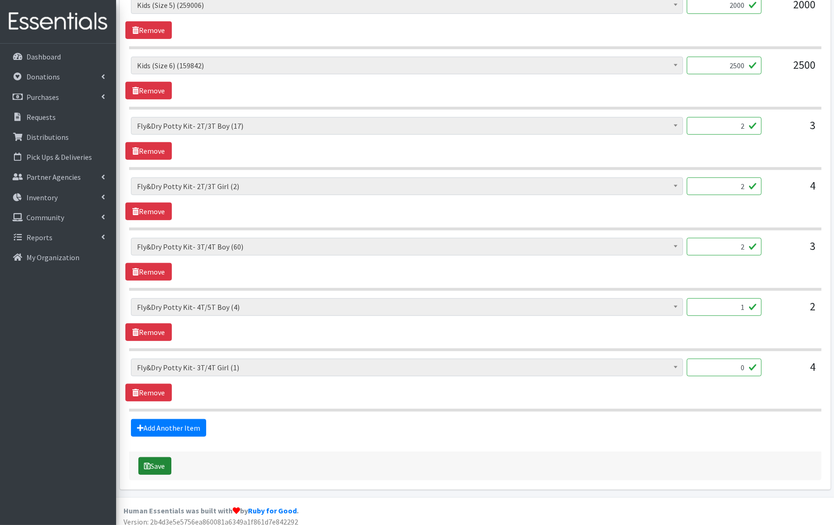
click at [148, 464] on button "Save" at bounding box center [154, 466] width 33 height 18
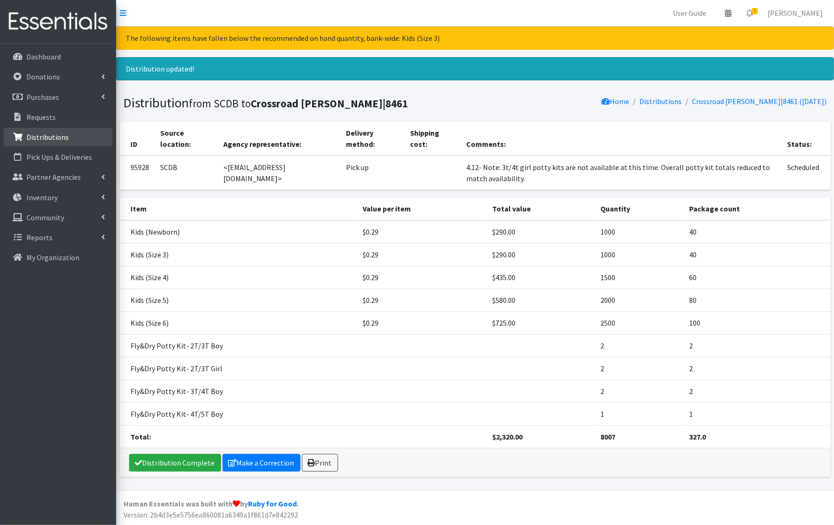
click at [48, 138] on p "Distributions" at bounding box center [47, 136] width 42 height 9
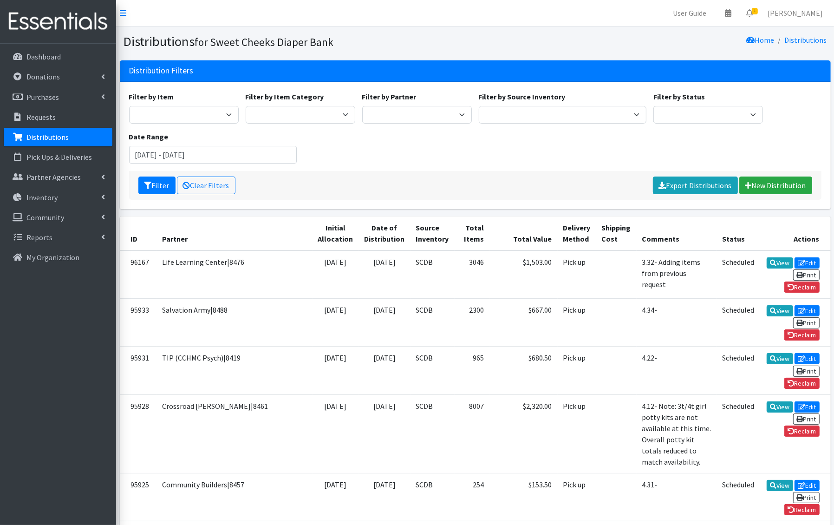
scroll to position [233, 0]
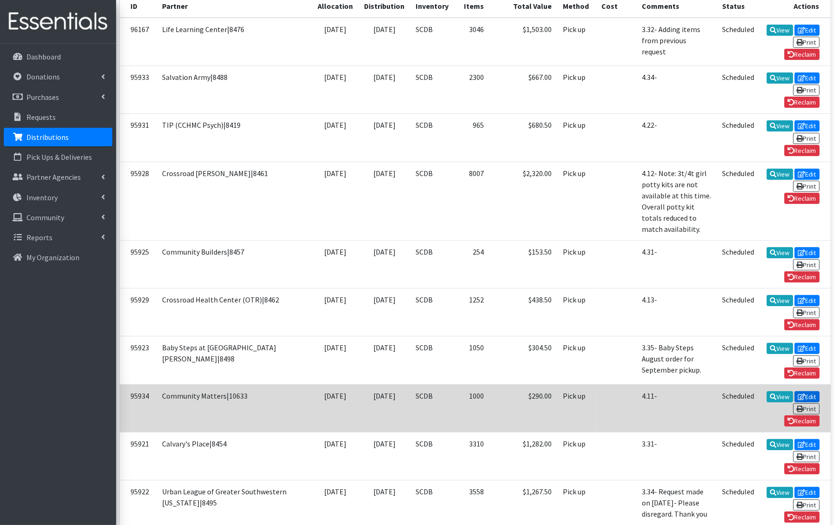
click at [798, 394] on icon at bounding box center [801, 397] width 7 height 7
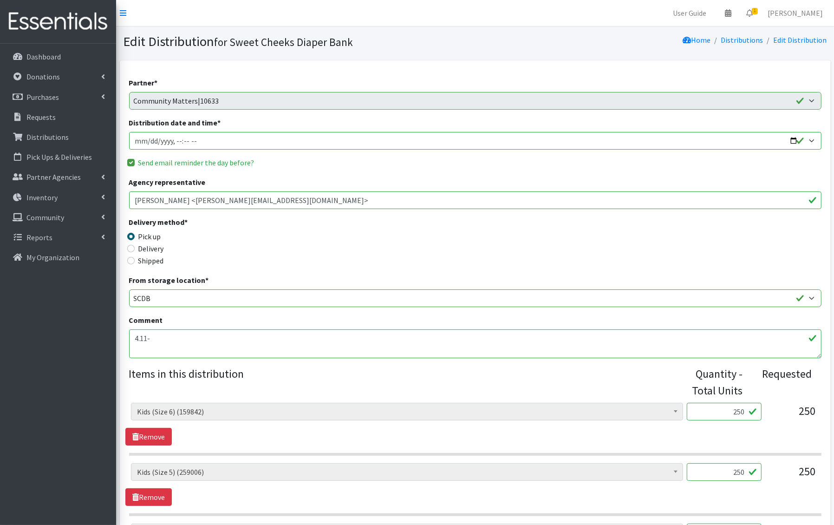
click at [148, 140] on input "Distribution date and time *" at bounding box center [475, 141] width 693 height 18
type input "2025-09-18T12:00"
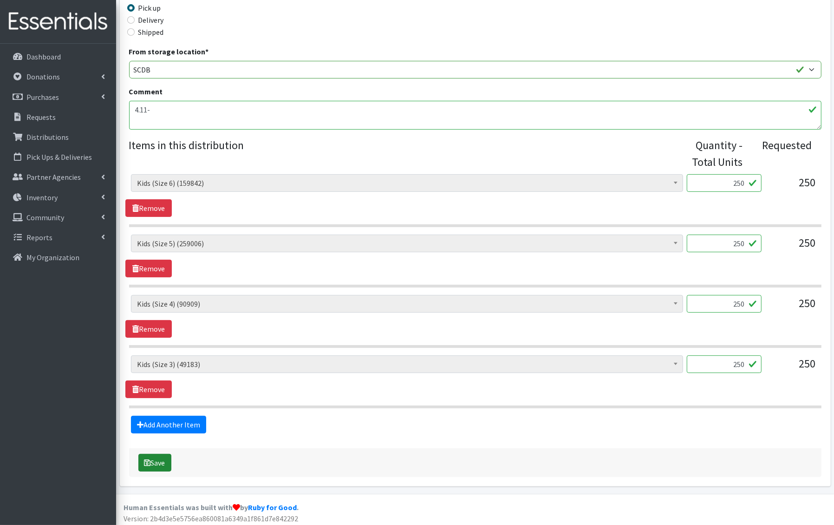
click at [155, 458] on button "Save" at bounding box center [154, 463] width 33 height 18
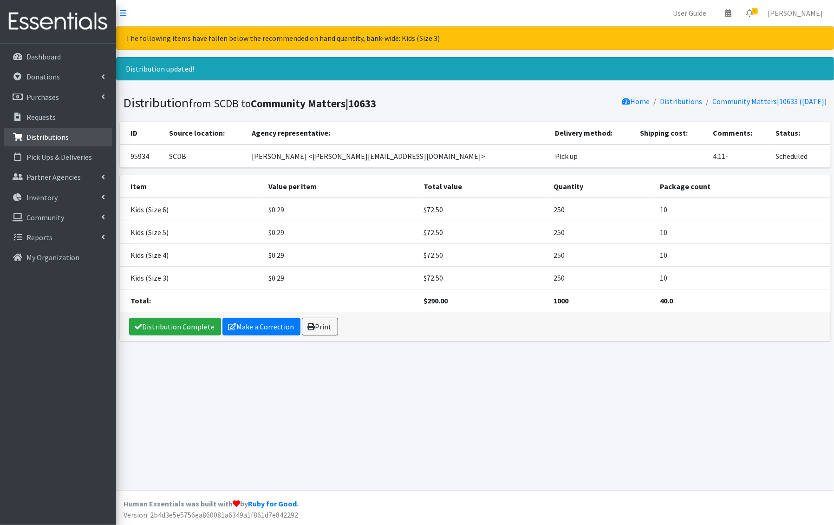
click at [52, 130] on link "Distributions" at bounding box center [58, 137] width 109 height 19
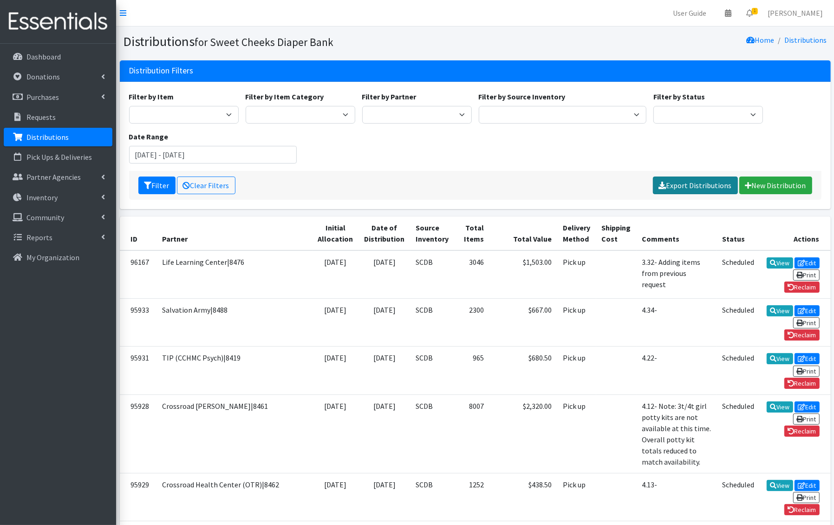
click at [703, 186] on link "Export Distributions" at bounding box center [695, 186] width 85 height 18
click at [695, 117] on select "Scheduled Complete" at bounding box center [709, 115] width 110 height 18
select select "5"
click at [654, 106] on select "Scheduled Complete" at bounding box center [709, 115] width 110 height 18
click at [153, 182] on button "Filter" at bounding box center [156, 186] width 37 height 18
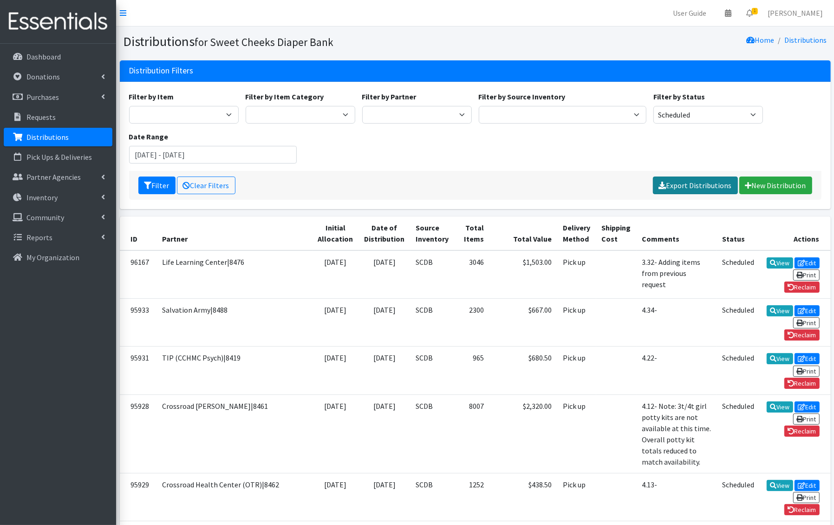
click at [708, 185] on link "Export Distributions" at bounding box center [695, 186] width 85 height 18
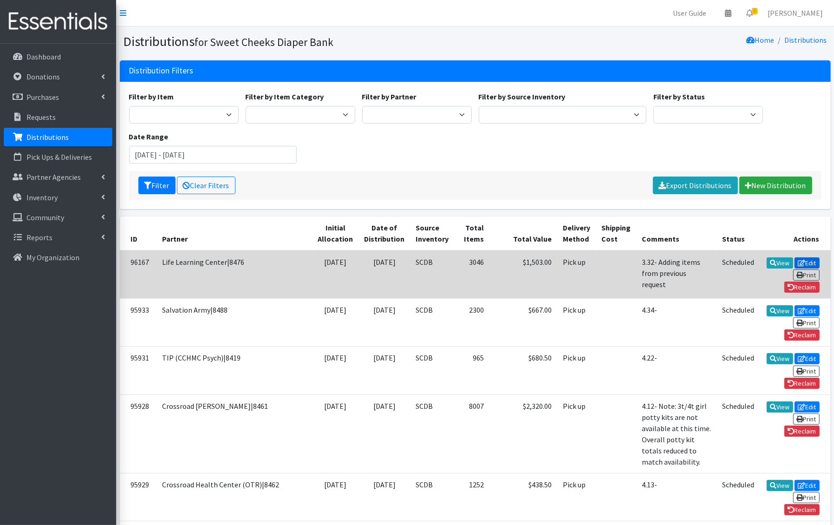
click at [798, 260] on icon at bounding box center [801, 263] width 7 height 7
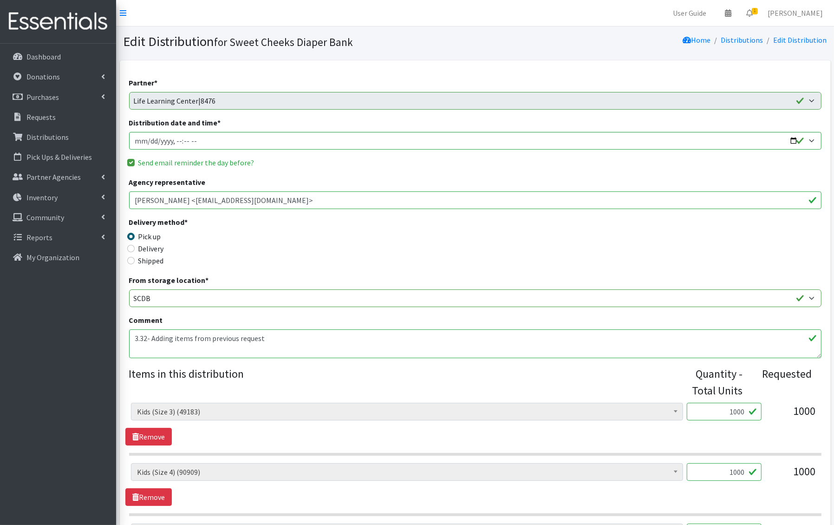
click at [137, 338] on textarea "3.32- Adding items from previous request" at bounding box center [475, 343] width 693 height 29
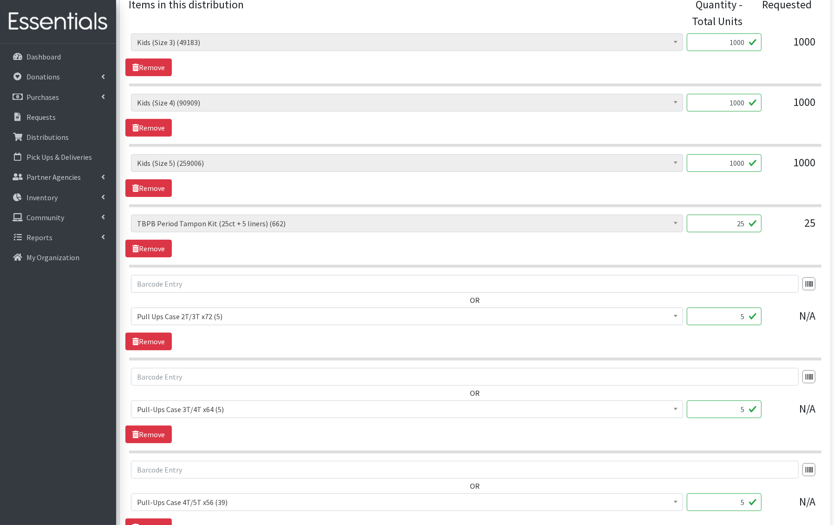
scroll to position [598, 0]
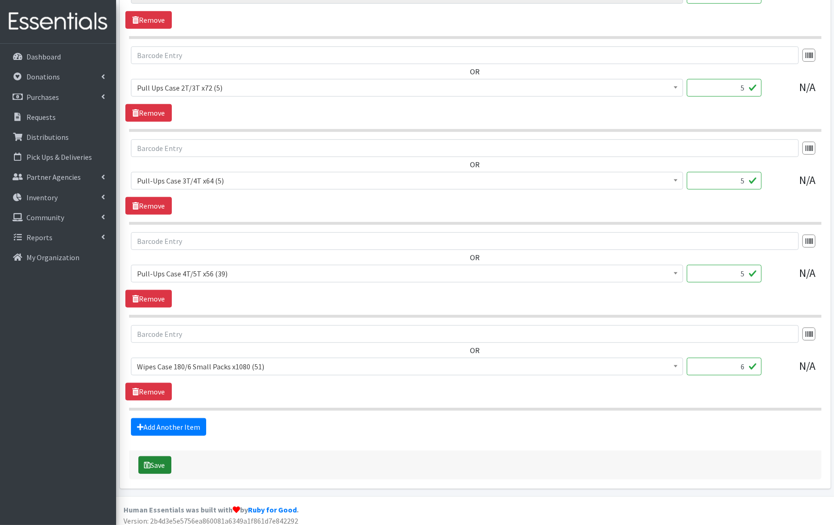
type textarea "4.32- Adding items from previous request"
click at [159, 458] on button "Save" at bounding box center [154, 465] width 33 height 18
